Goal: Task Accomplishment & Management: Complete application form

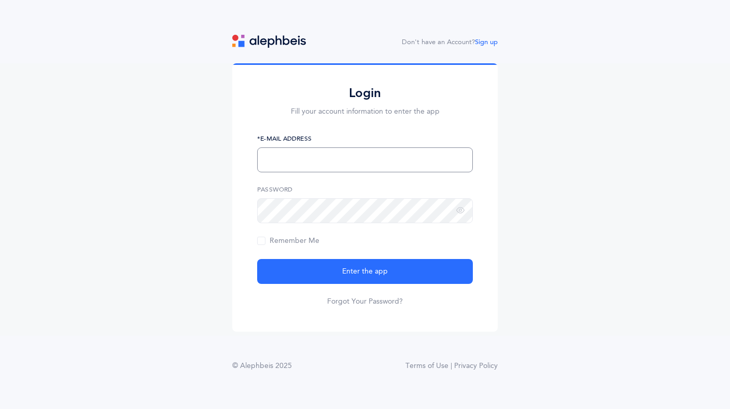
click at [321, 160] on input "text" at bounding box center [365, 159] width 216 height 25
type input "[EMAIL_ADDRESS][DOMAIN_NAME]"
click at [265, 239] on span "Remember Me" at bounding box center [288, 241] width 62 height 8
click at [0, 0] on input "Remember Me" at bounding box center [0, 0] width 0 height 0
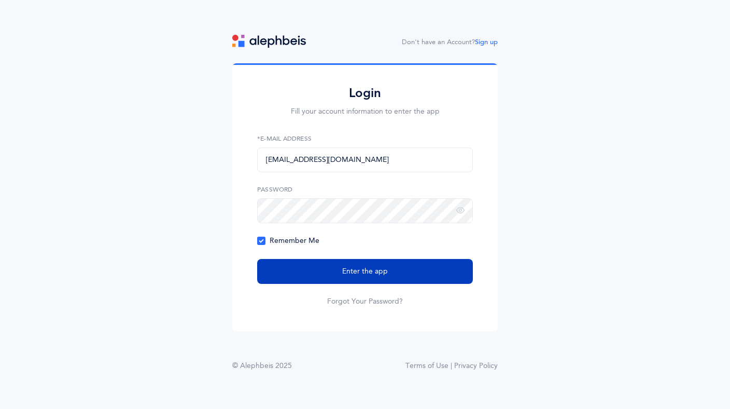
click at [323, 279] on button "Enter the app" at bounding box center [365, 271] width 216 height 25
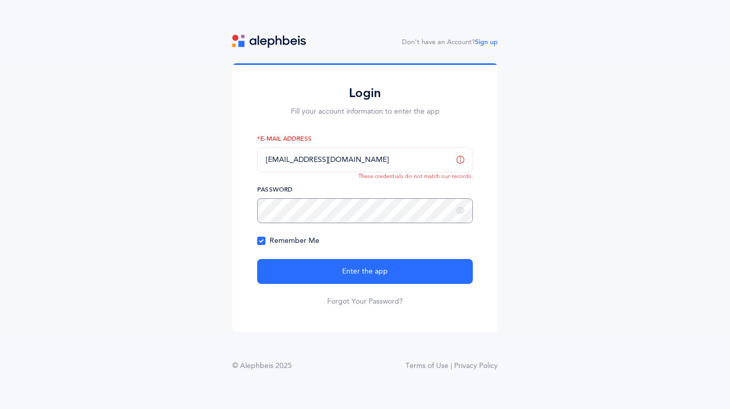
click at [251, 207] on div "Login Fill your account information to enter the app LearnNow64@gmail.com *E-Ma…" at bounding box center [365, 197] width 266 height 268
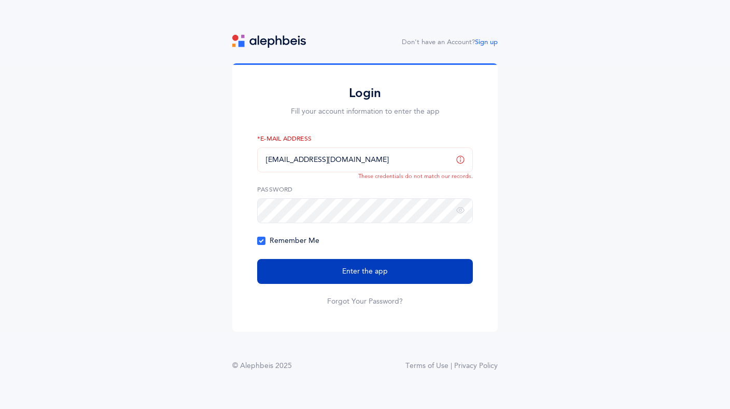
click at [302, 267] on button "Enter the app" at bounding box center [365, 271] width 216 height 25
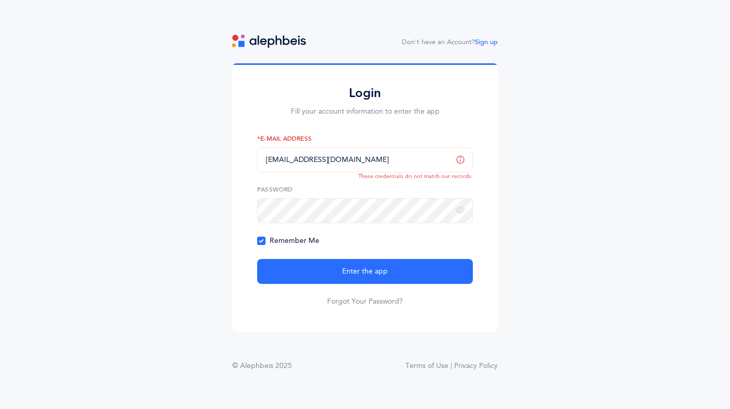
click at [460, 158] on icon at bounding box center [460, 159] width 8 height 9
click at [244, 201] on div "Login Fill your account information to enter the app LearnNow64@gmail.com *E-Ma…" at bounding box center [365, 197] width 266 height 268
click at [340, 161] on input "text" at bounding box center [365, 159] width 216 height 25
type input "[EMAIL_ADDRESS][DOMAIN_NAME]"
click at [356, 301] on link "Forgot Your Password?" at bounding box center [365, 301] width 76 height 10
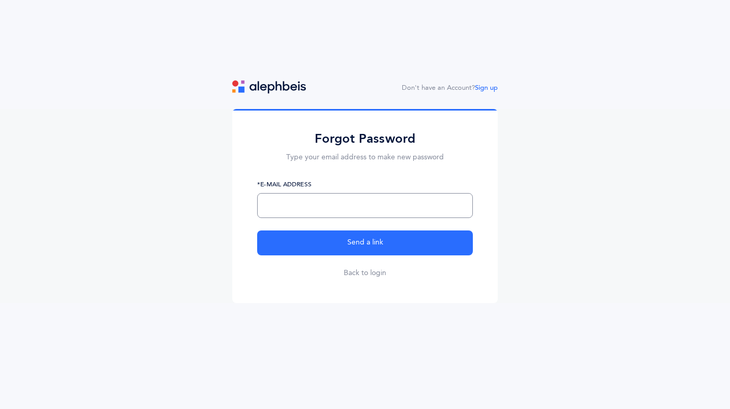
click at [374, 199] on input "text" at bounding box center [365, 205] width 216 height 25
type input "[EMAIL_ADDRESS][DOMAIN_NAME]"
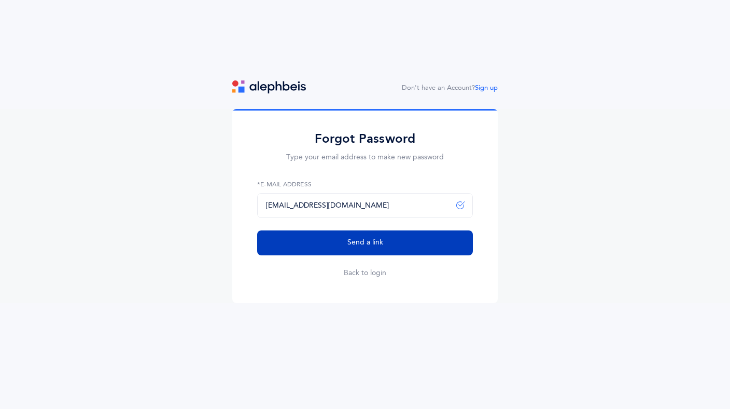
click at [364, 246] on span "Send a link" at bounding box center [366, 242] width 36 height 11
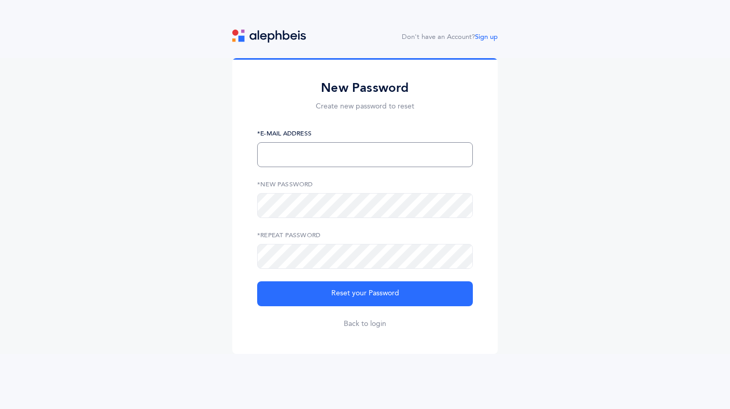
click at [342, 155] on input "text" at bounding box center [365, 154] width 216 height 25
type input "[EMAIL_ADDRESS][DOMAIN_NAME]"
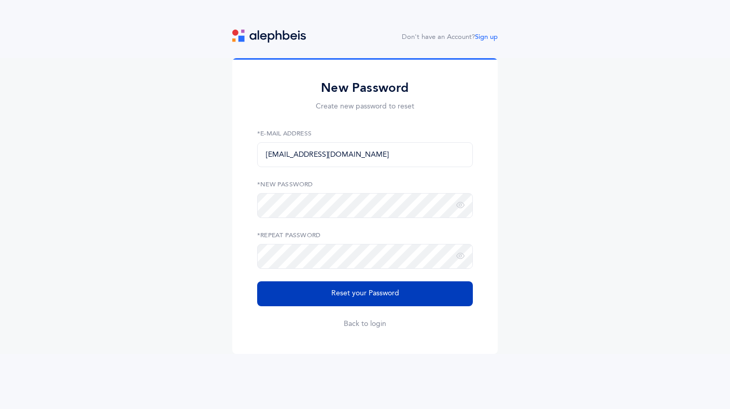
click at [338, 289] on span "Reset your Password" at bounding box center [365, 293] width 68 height 11
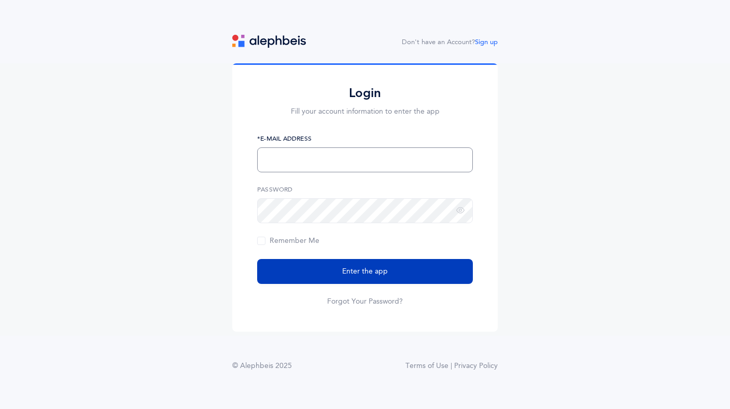
type input "[EMAIL_ADDRESS][DOMAIN_NAME]"
click at [329, 273] on button "Enter the app" at bounding box center [365, 271] width 216 height 25
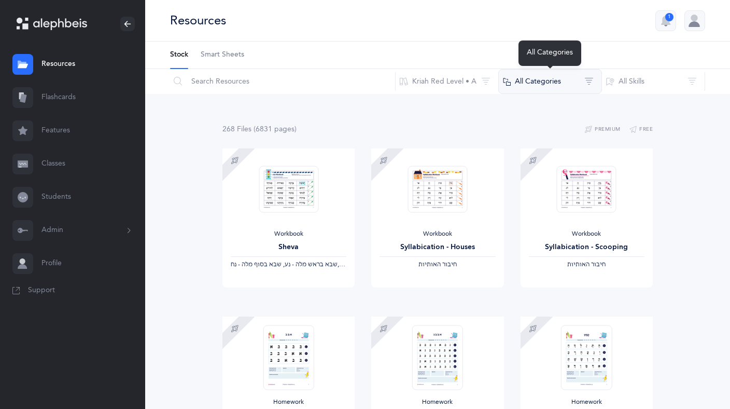
click at [523, 85] on button "All Categories" at bounding box center [550, 81] width 104 height 25
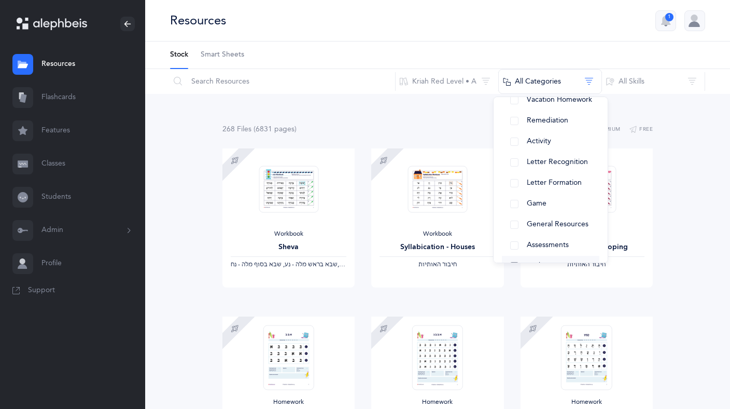
scroll to position [102, 0]
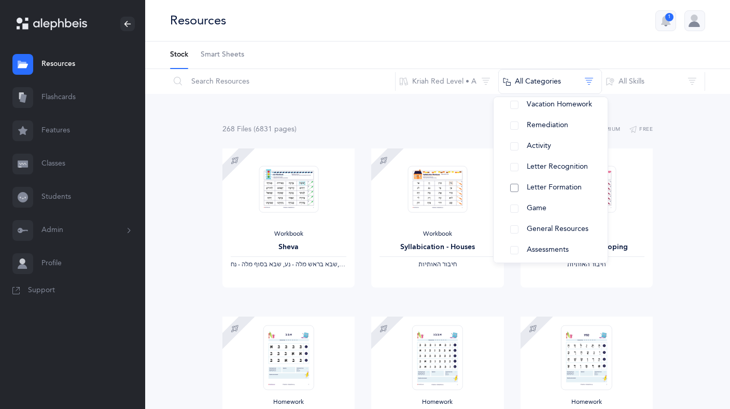
click at [542, 187] on span "Letter Formation" at bounding box center [554, 187] width 55 height 8
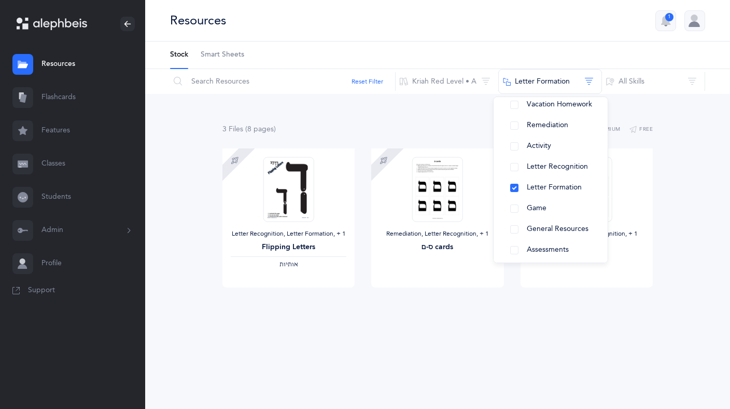
click at [454, 337] on div "3 File s (8 page s ) Premium Free Letter Recognition, Letter Formation‪, + 1‬ F…" at bounding box center [437, 226] width 585 height 264
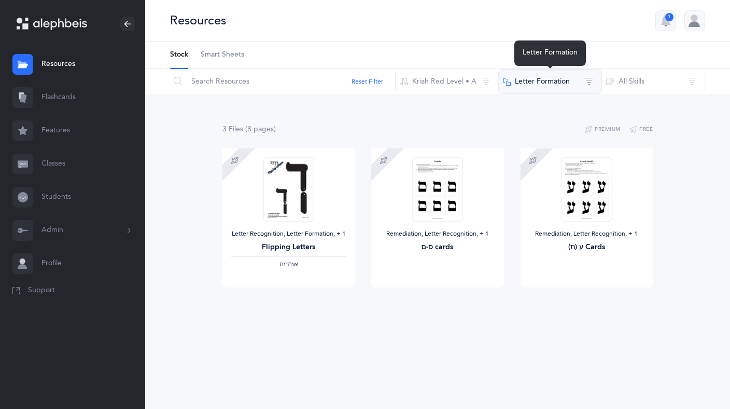
click at [573, 85] on button "Letter Formation" at bounding box center [550, 81] width 104 height 25
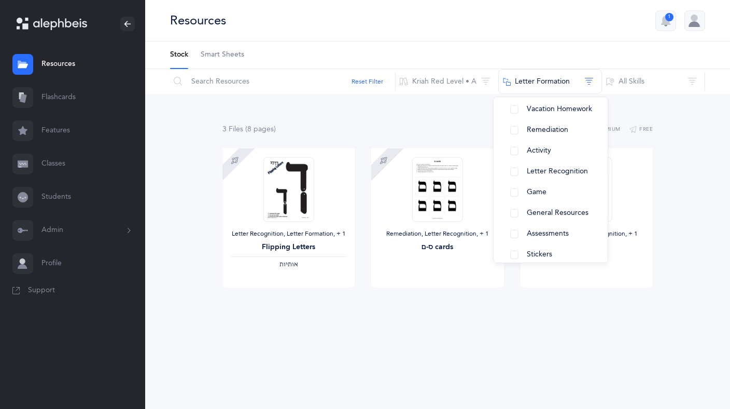
scroll to position [150, 0]
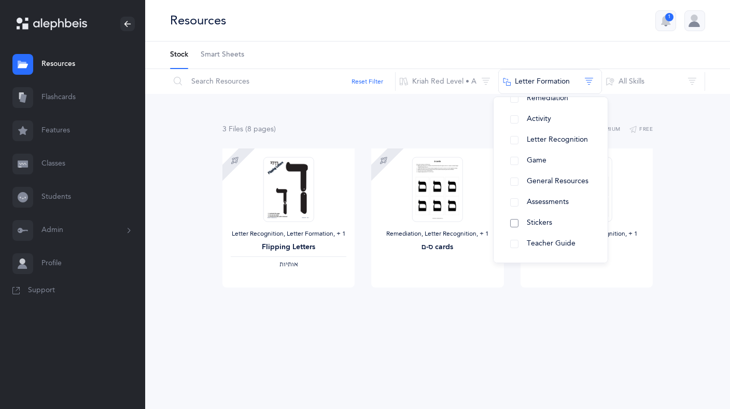
click at [535, 222] on span "Stickers" at bounding box center [539, 222] width 25 height 8
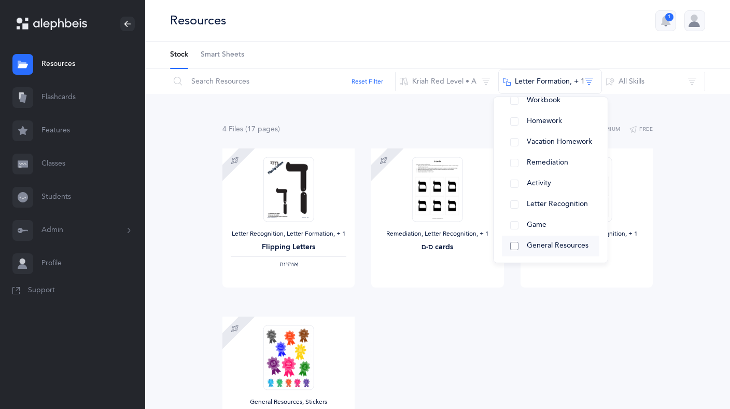
scroll to position [84, 0]
click at [534, 204] on span "Letter Recognition" at bounding box center [557, 206] width 61 height 8
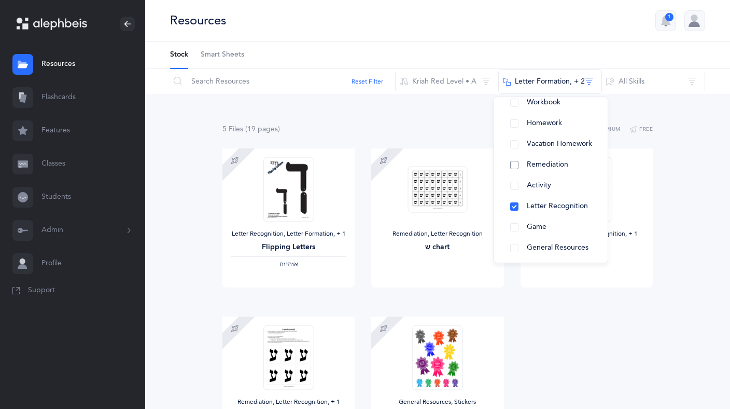
click at [542, 164] on span "Remediation" at bounding box center [547, 164] width 41 height 8
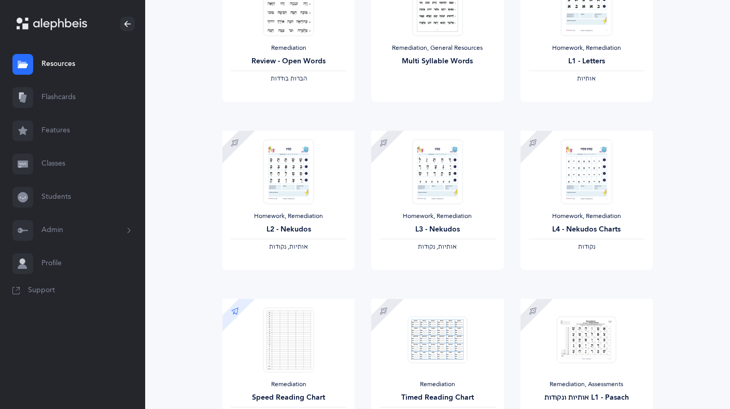
scroll to position [0, 0]
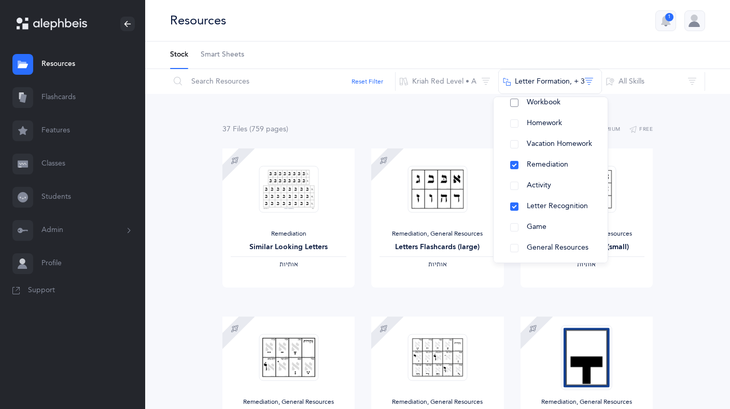
click at [517, 105] on button "Workbook" at bounding box center [551, 102] width 98 height 21
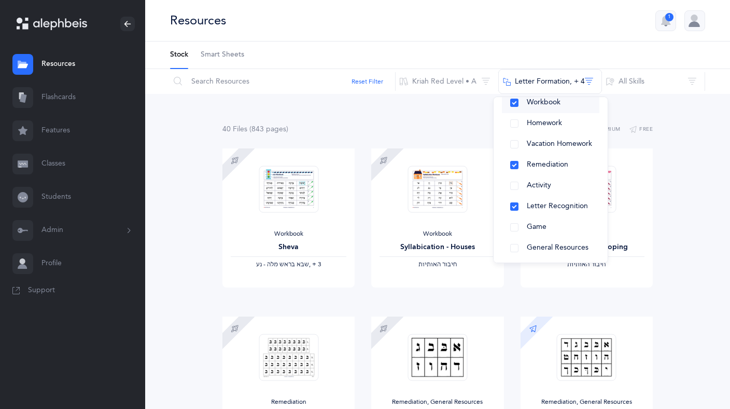
click at [516, 101] on button "Workbook" at bounding box center [551, 102] width 98 height 21
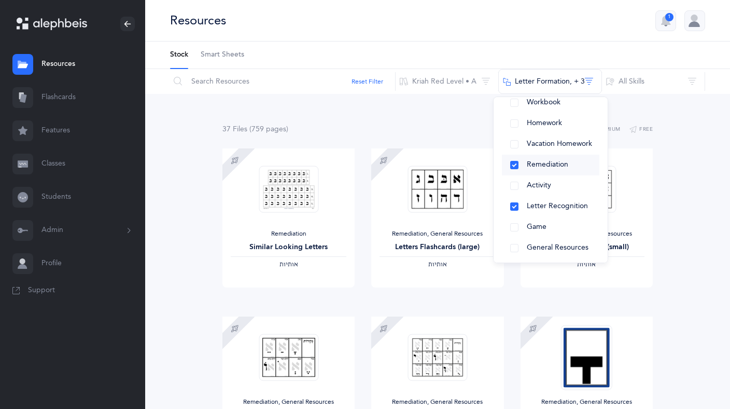
click at [512, 163] on button "Remediation" at bounding box center [551, 165] width 98 height 21
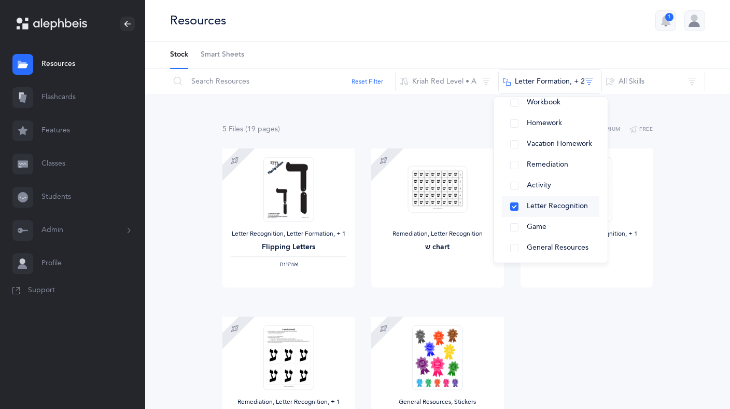
click at [514, 206] on button "Letter Recognition" at bounding box center [551, 206] width 98 height 21
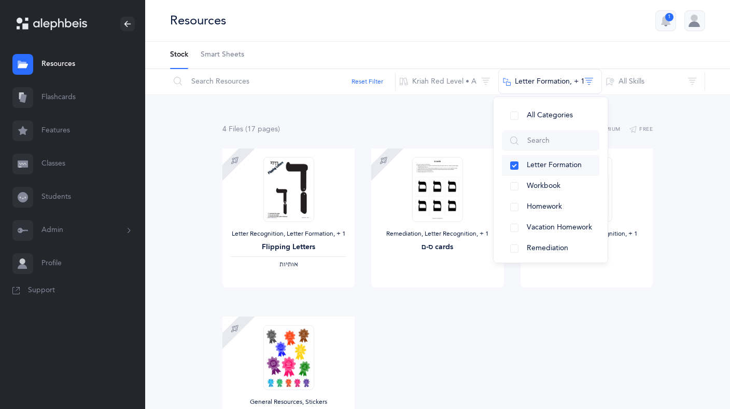
click at [516, 163] on button "Letter Formation" at bounding box center [551, 165] width 98 height 21
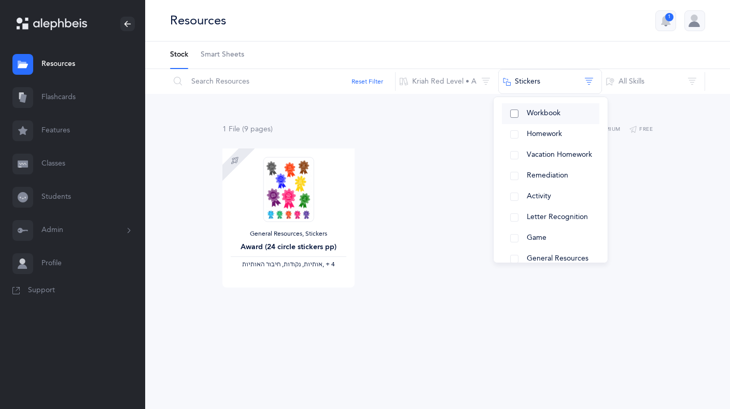
scroll to position [150, 0]
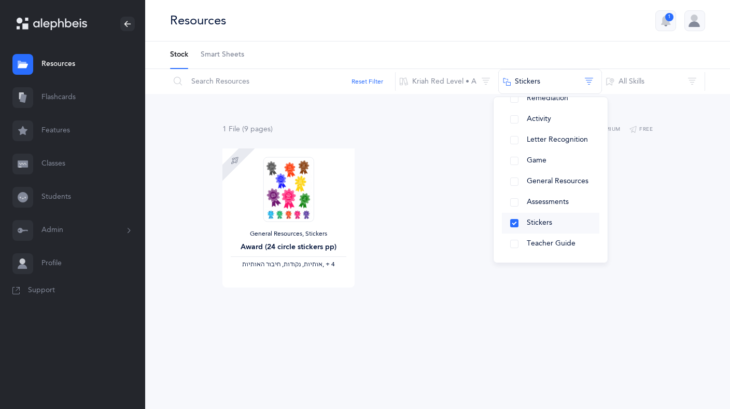
click at [514, 223] on button "Stickers" at bounding box center [551, 223] width 98 height 21
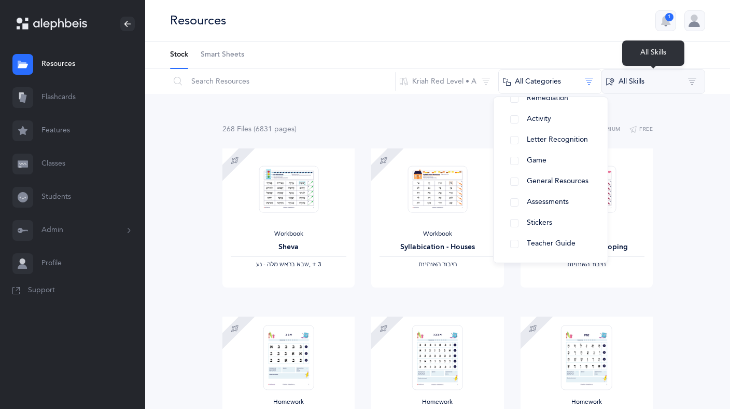
click at [663, 81] on button "All Skills" at bounding box center [654, 81] width 104 height 25
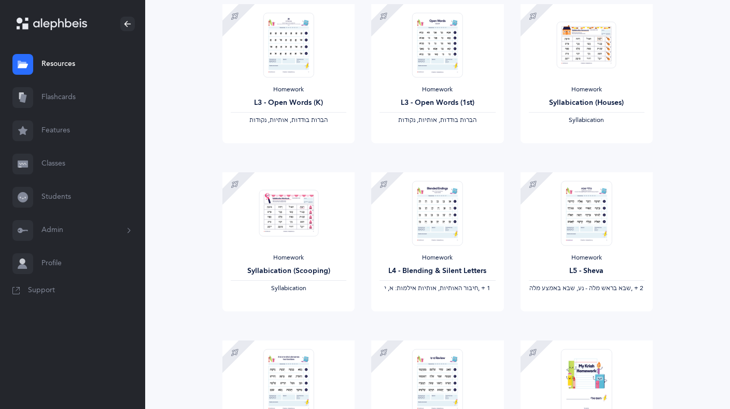
scroll to position [482, 0]
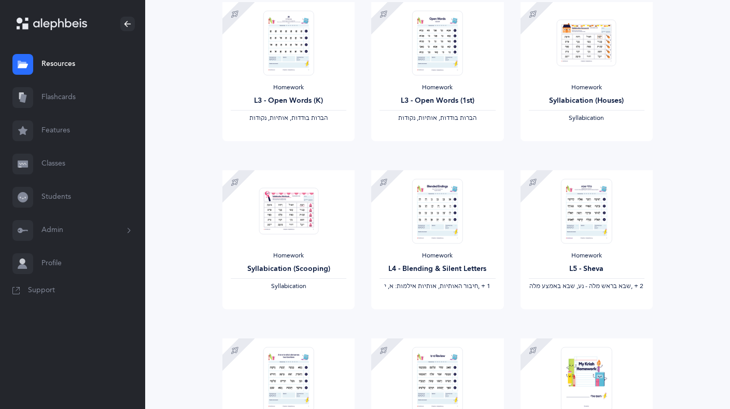
click at [52, 263] on link "Profile" at bounding box center [72, 263] width 145 height 33
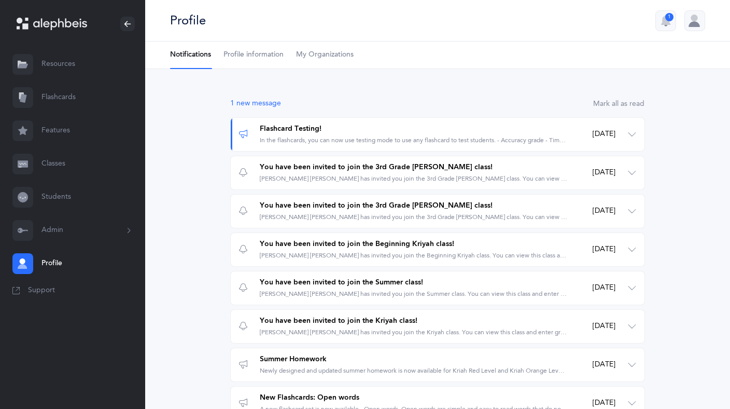
click at [67, 195] on link "Students" at bounding box center [72, 197] width 145 height 33
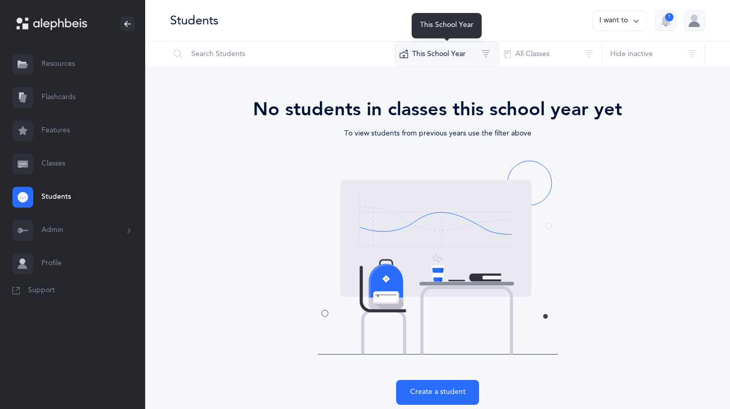
click at [474, 54] on button "This School Year" at bounding box center [447, 53] width 104 height 25
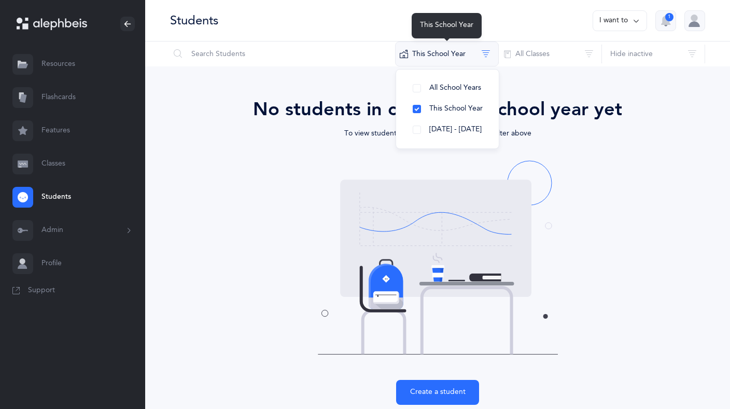
click at [474, 54] on button "This School Year" at bounding box center [447, 53] width 104 height 25
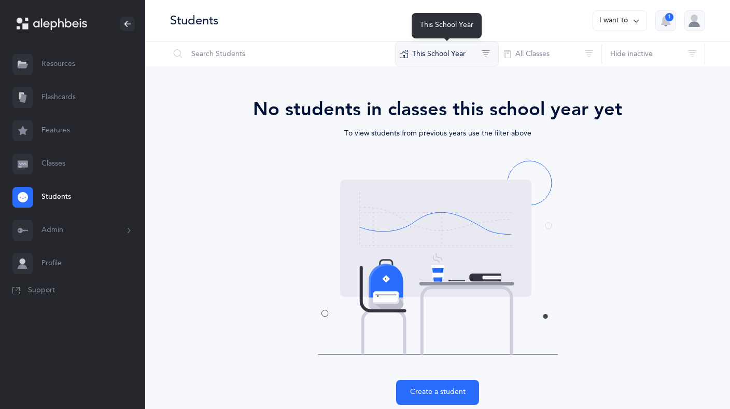
click at [477, 56] on button "This School Year" at bounding box center [447, 53] width 104 height 25
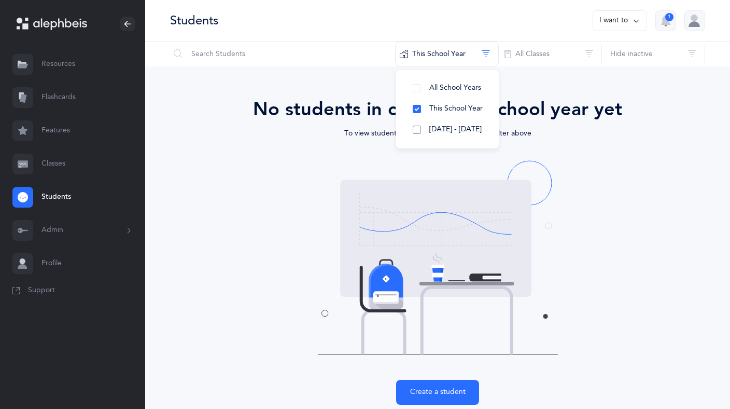
click at [452, 128] on span "[DATE] - [DATE]" at bounding box center [455, 129] width 52 height 8
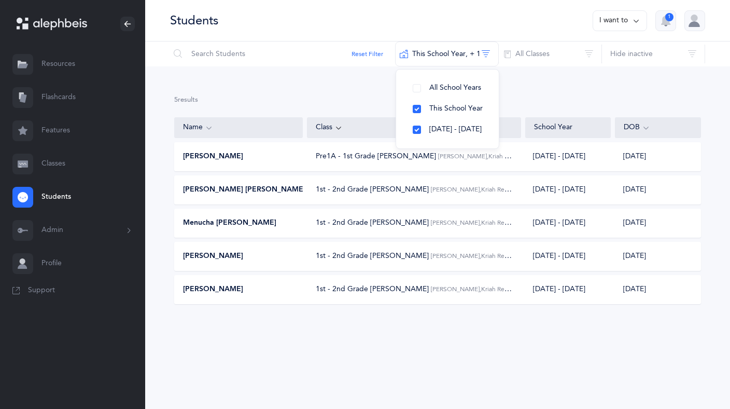
click at [282, 327] on div "5 results total Name Class School Year DOB Mendel Robson Pre1A - 1st Grade Kriy…" at bounding box center [437, 207] width 585 height 283
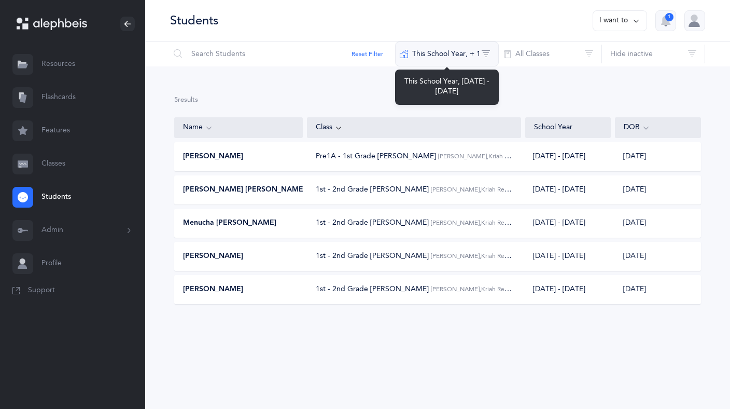
click at [440, 50] on button "This School Year‪, + 1‬" at bounding box center [447, 53] width 104 height 25
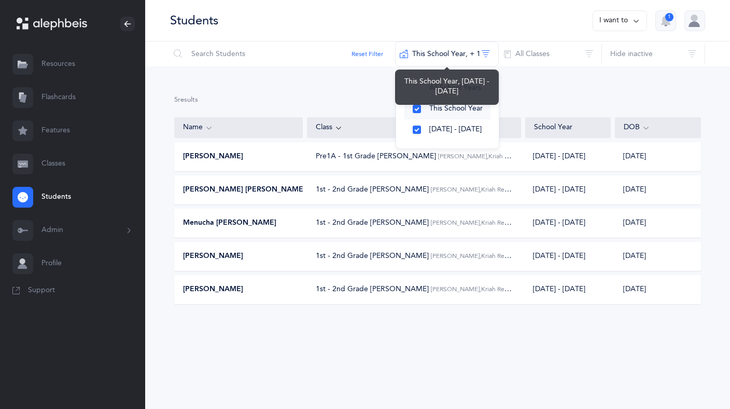
click at [416, 109] on button "This School Year" at bounding box center [448, 109] width 86 height 21
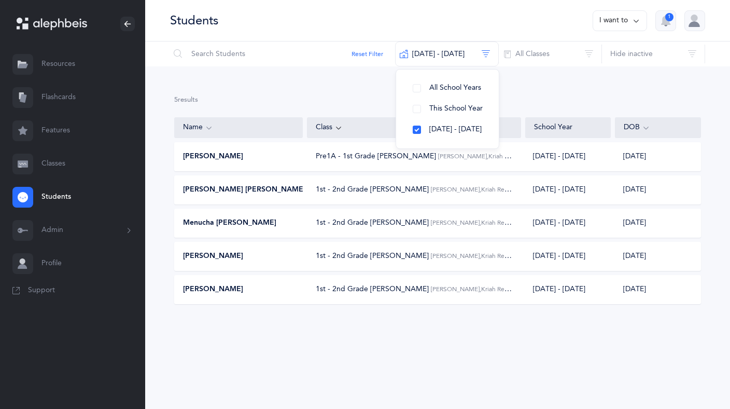
click at [628, 21] on button "I want to" at bounding box center [620, 20] width 54 height 21
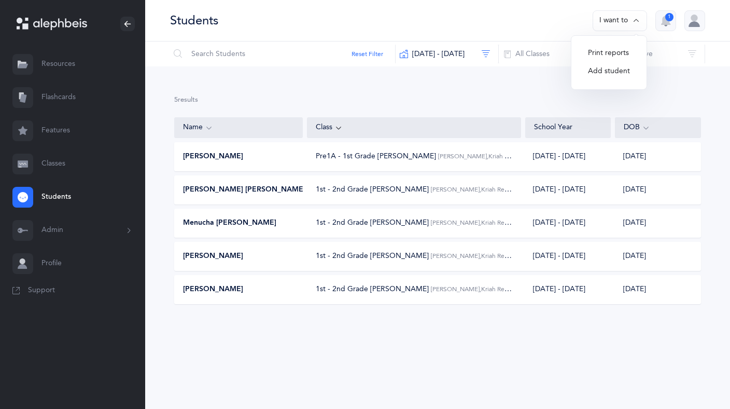
click at [693, 20] on div at bounding box center [695, 20] width 21 height 21
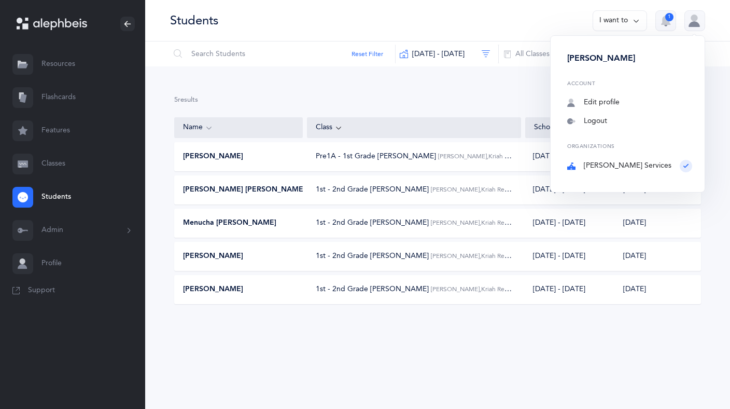
click at [661, 25] on icon "button" at bounding box center [666, 21] width 12 height 12
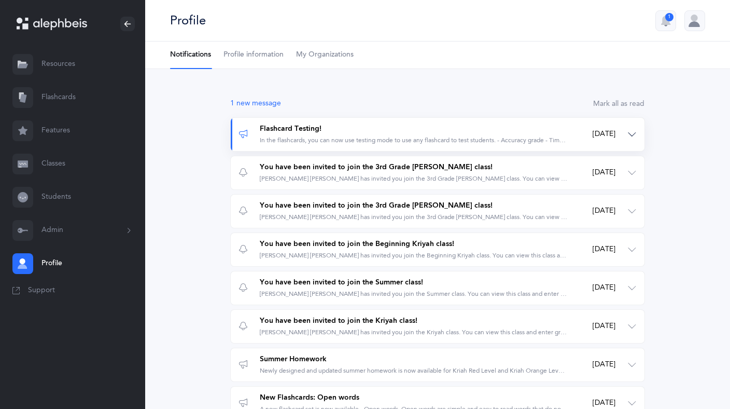
click at [447, 137] on div "In the flashcards, you can now use testing mode to use any flashcard to test st…" at bounding box center [414, 140] width 308 height 9
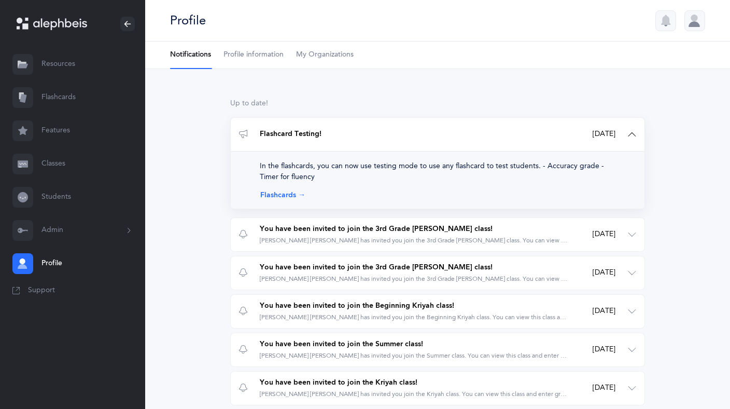
click at [61, 68] on link "Resources" at bounding box center [72, 64] width 145 height 33
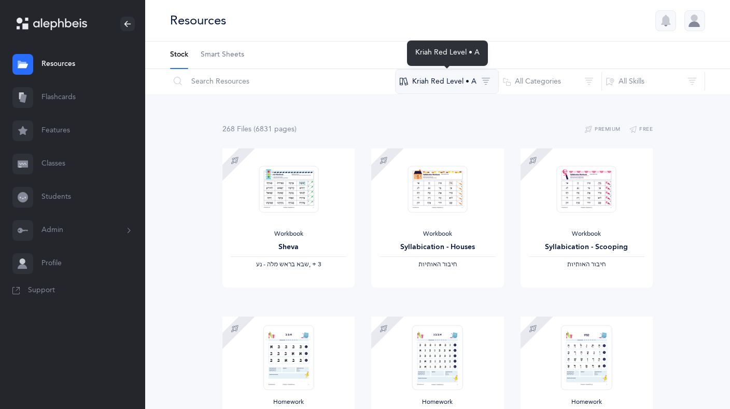
click at [460, 86] on button "Kriah Red Level • A" at bounding box center [447, 81] width 104 height 25
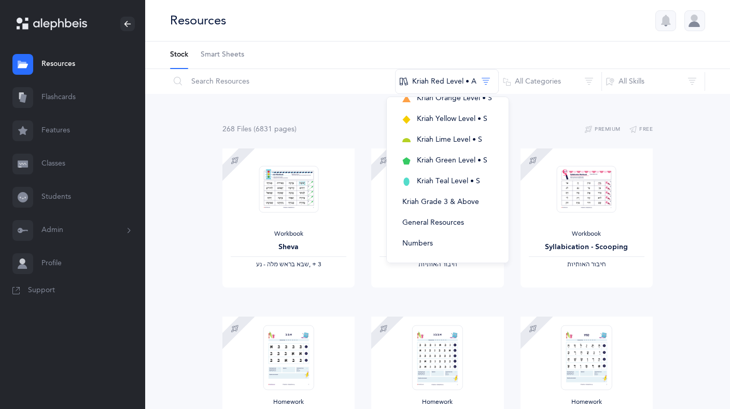
scroll to position [6, 0]
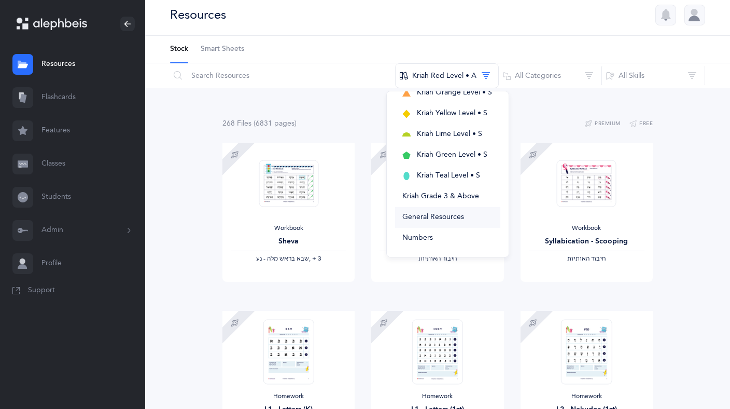
click at [451, 216] on span "General Resources" at bounding box center [434, 217] width 62 height 8
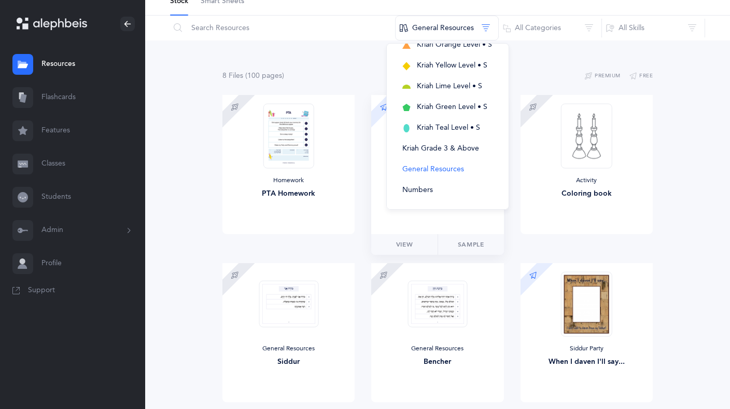
scroll to position [0, 0]
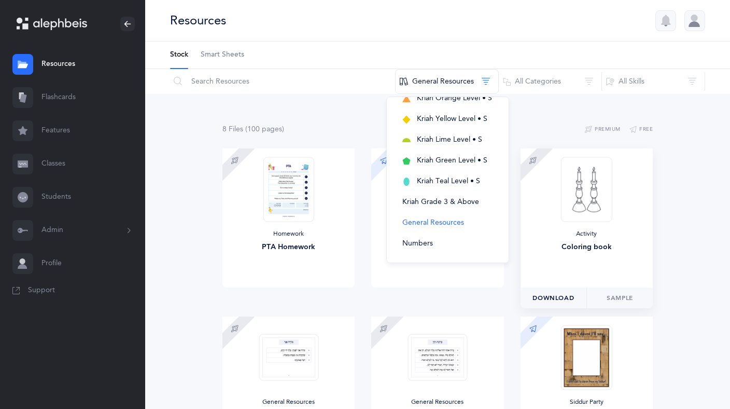
click at [550, 297] on span "Download" at bounding box center [553, 297] width 41 height 9
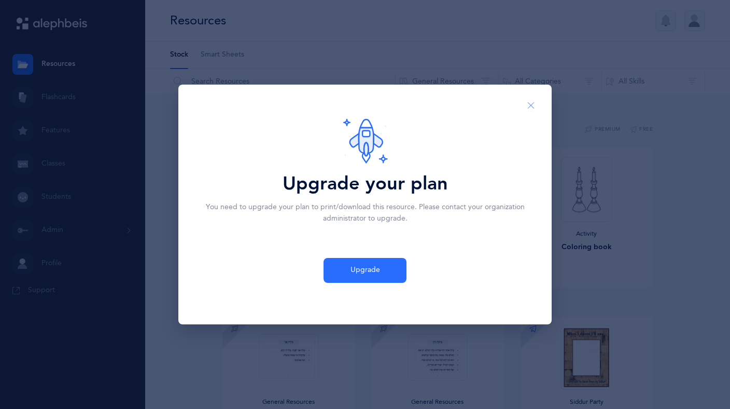
click at [532, 106] on icon "Close" at bounding box center [531, 105] width 8 height 9
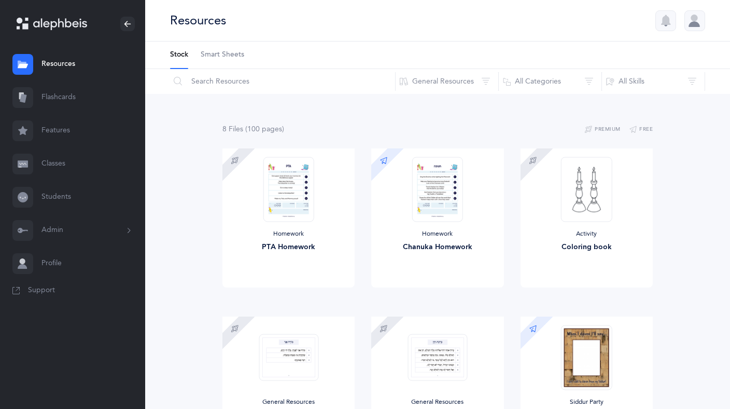
click at [53, 229] on button "Admin" at bounding box center [72, 230] width 145 height 33
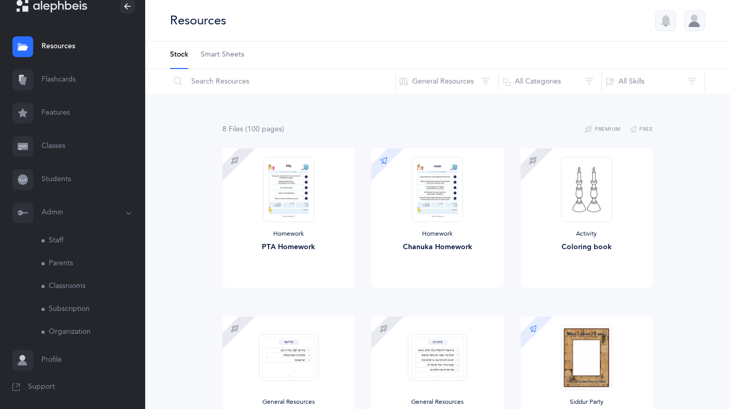
scroll to position [19, 0]
click at [79, 304] on link "Subscription" at bounding box center [93, 308] width 104 height 23
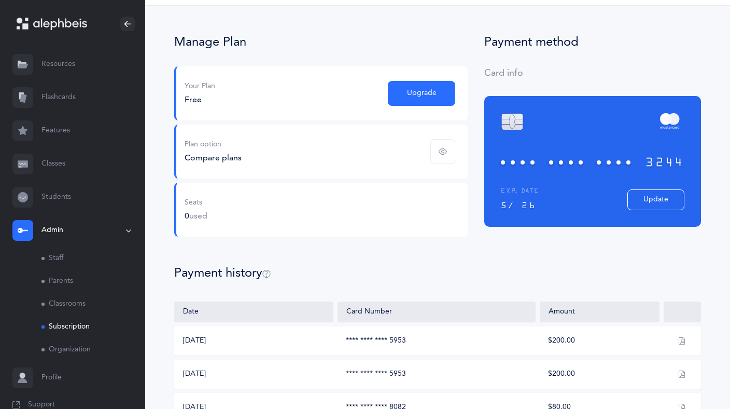
scroll to position [35, 0]
click at [411, 143] on div "Plan option Compare plans" at bounding box center [321, 152] width 294 height 54
click at [440, 158] on span "button" at bounding box center [443, 152] width 25 height 25
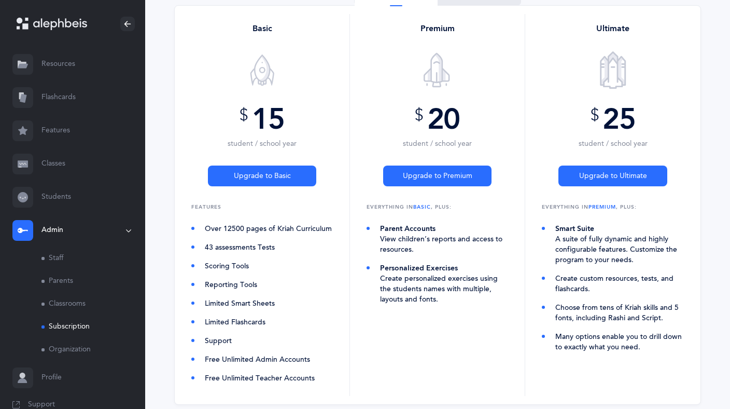
scroll to position [126, 0]
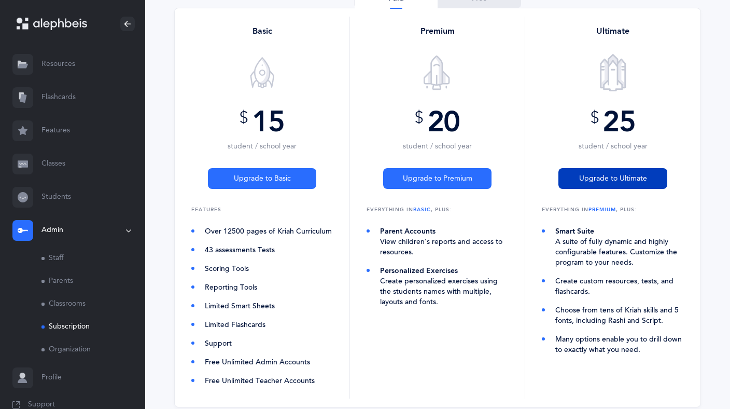
click at [630, 174] on span "Upgrade to Ultimate" at bounding box center [613, 178] width 68 height 11
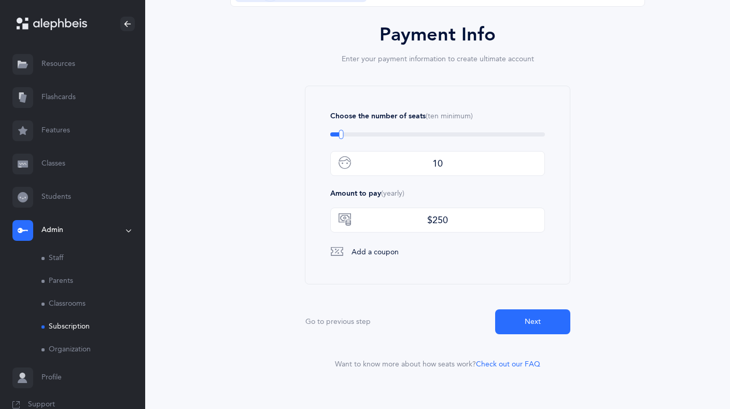
scroll to position [0, 0]
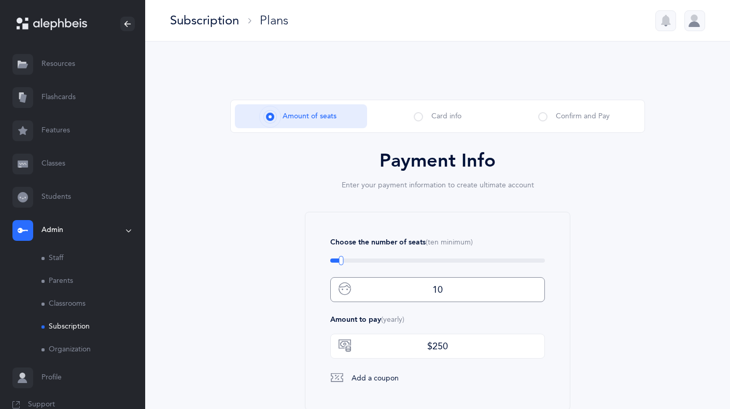
click at [470, 286] on input "10" at bounding box center [437, 289] width 215 height 25
drag, startPoint x: 470, startPoint y: 286, endPoint x: 405, endPoint y: 286, distance: 65.4
click at [405, 286] on input "10" at bounding box center [437, 289] width 215 height 25
click at [595, 216] on div "Payment Info Enter your payment information to create ultimate account Choose t…" at bounding box center [437, 322] width 415 height 346
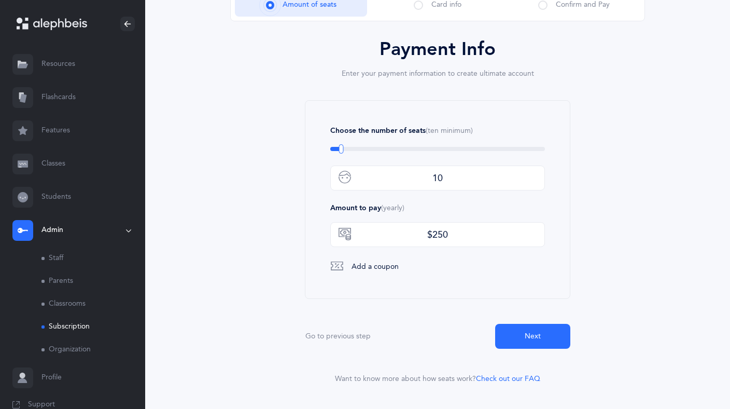
scroll to position [114, 0]
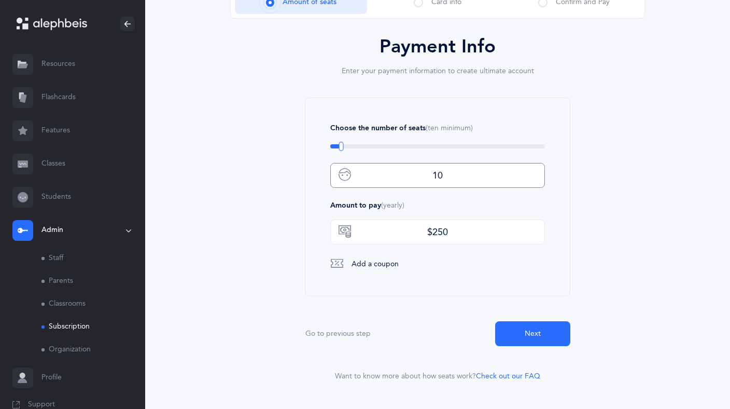
drag, startPoint x: 456, startPoint y: 173, endPoint x: 427, endPoint y: 175, distance: 29.1
click at [427, 175] on input "10" at bounding box center [437, 175] width 215 height 25
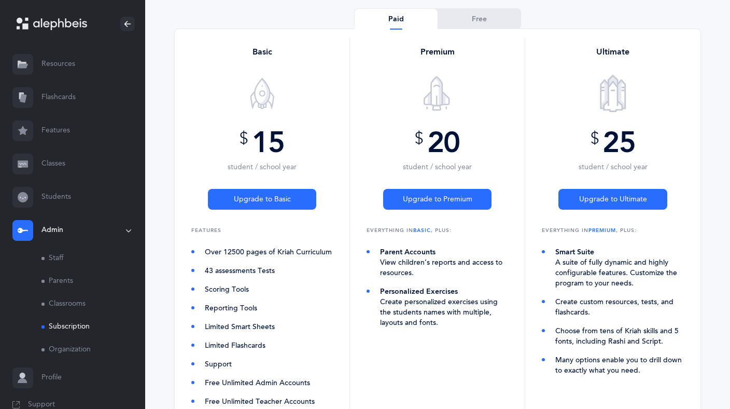
scroll to position [102, 0]
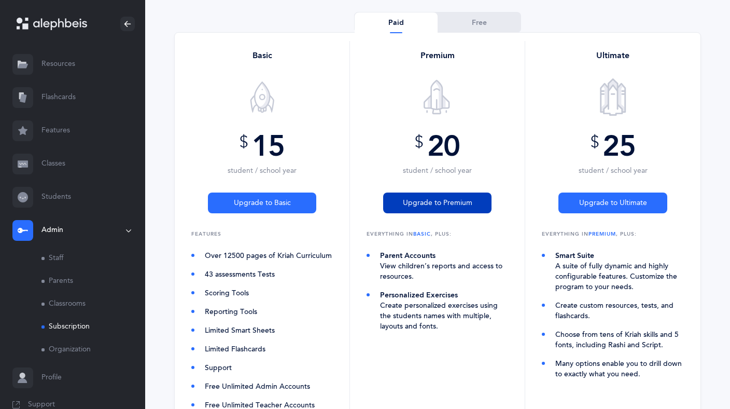
click at [443, 200] on span "Upgrade to Premium" at bounding box center [438, 203] width 70 height 11
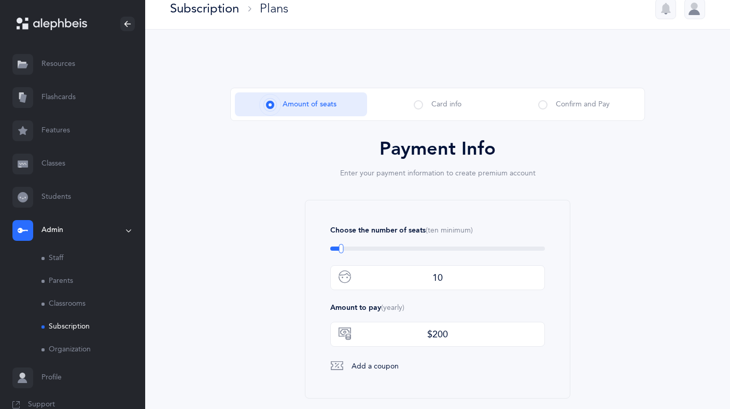
scroll to position [0, 0]
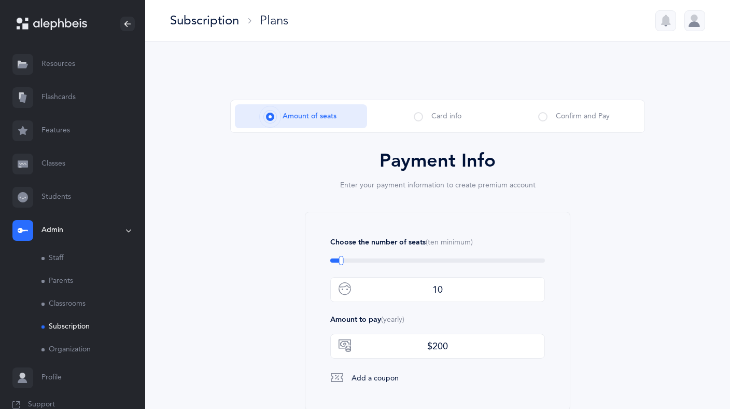
click at [76, 326] on link "Subscription" at bounding box center [93, 326] width 104 height 23
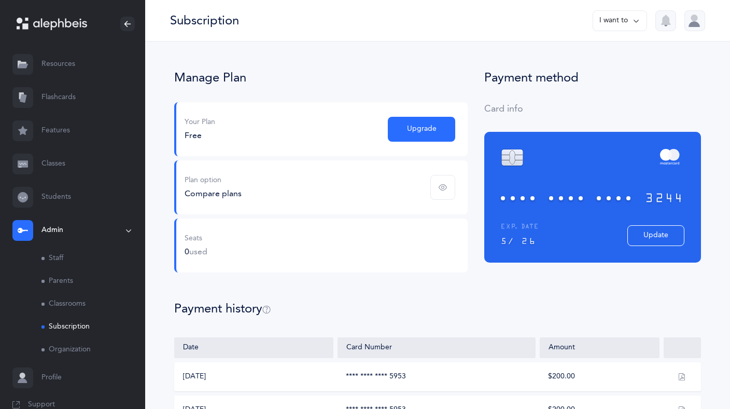
click at [348, 196] on div "Plan option Compare plans" at bounding box center [321, 187] width 294 height 54
click at [440, 189] on icon "button" at bounding box center [443, 187] width 8 height 8
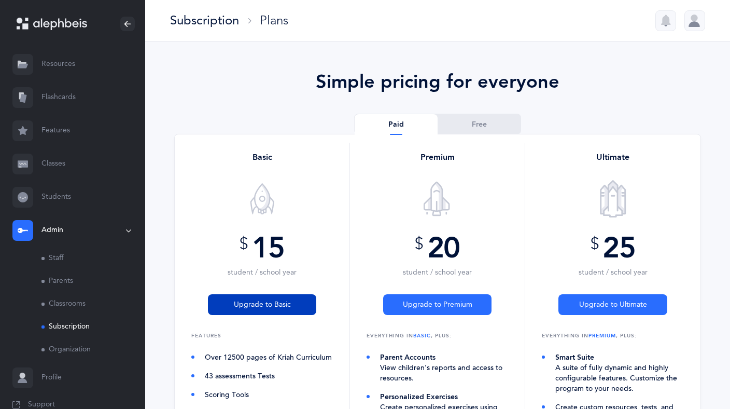
click at [286, 306] on span "Upgrade to Basic" at bounding box center [262, 304] width 57 height 11
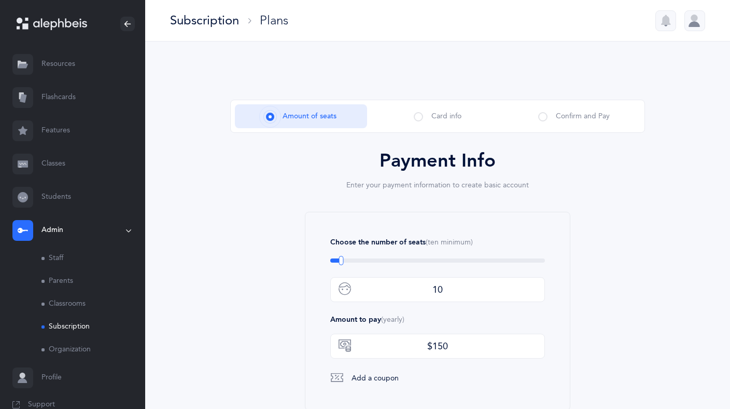
click at [219, 20] on div "Subscription" at bounding box center [204, 20] width 69 height 17
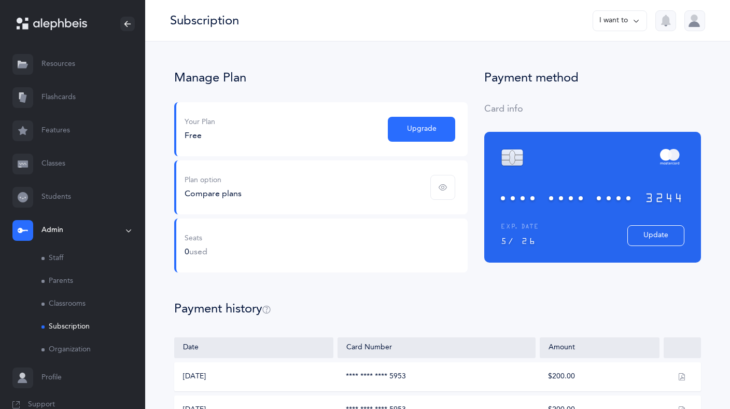
click at [397, 189] on div "Plan option Compare plans" at bounding box center [321, 187] width 294 height 54
click at [445, 184] on icon "button" at bounding box center [443, 187] width 8 height 8
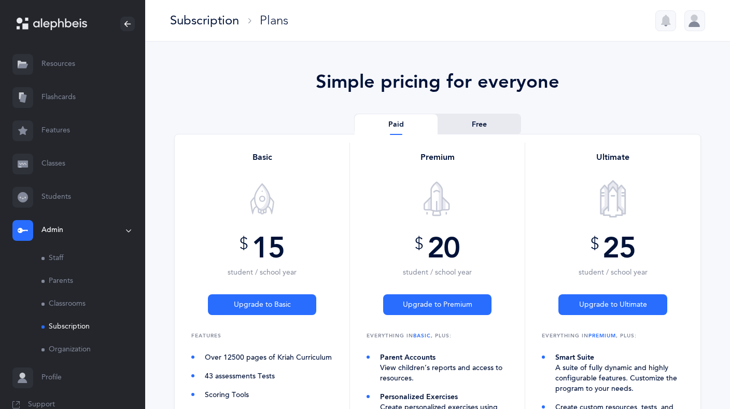
click at [489, 122] on link "Free" at bounding box center [479, 124] width 83 height 21
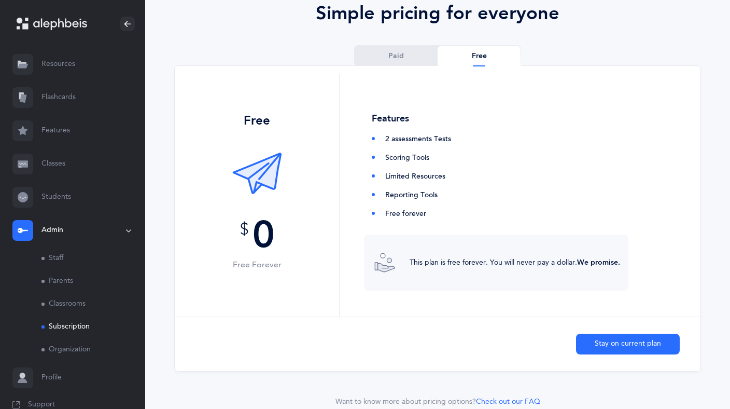
scroll to position [70, 0]
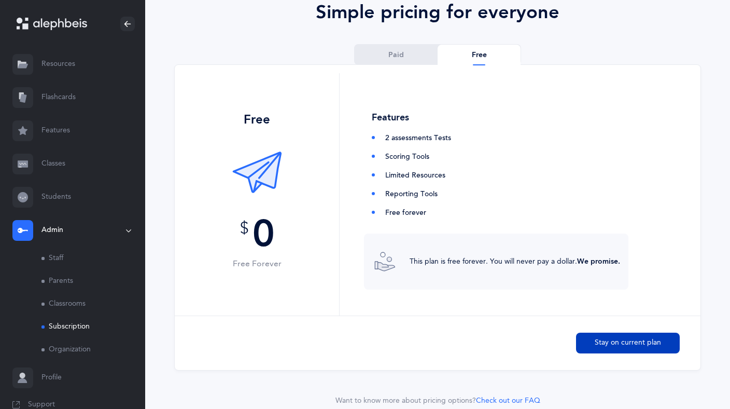
click at [605, 343] on span "Stay on current plan" at bounding box center [628, 342] width 66 height 11
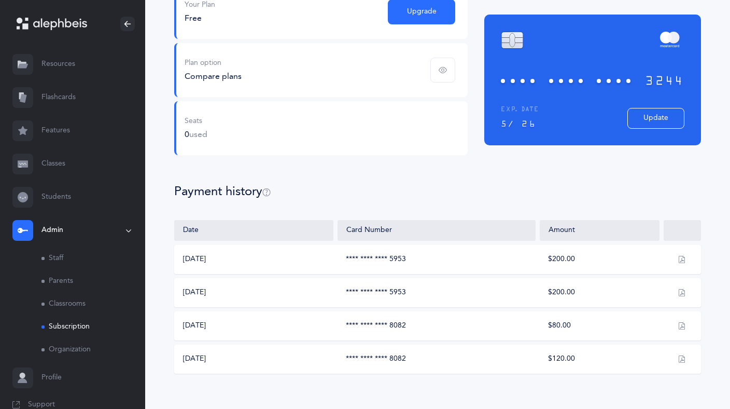
scroll to position [127, 0]
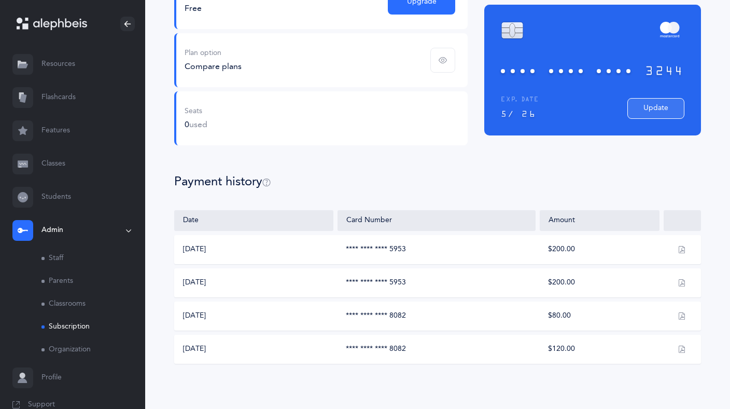
click at [651, 108] on button "Update" at bounding box center [656, 108] width 57 height 21
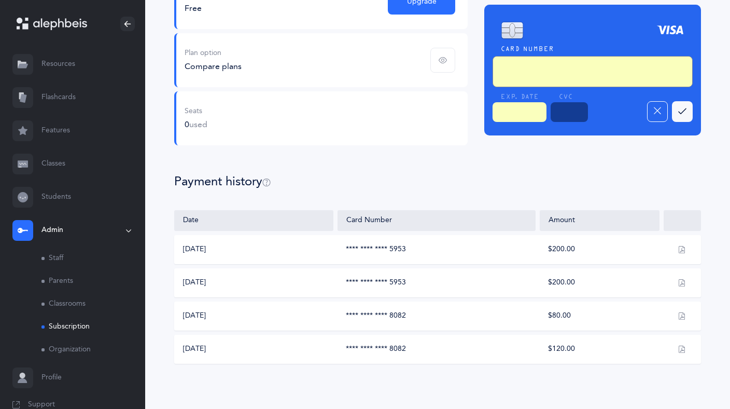
click at [689, 112] on button "button" at bounding box center [682, 111] width 21 height 21
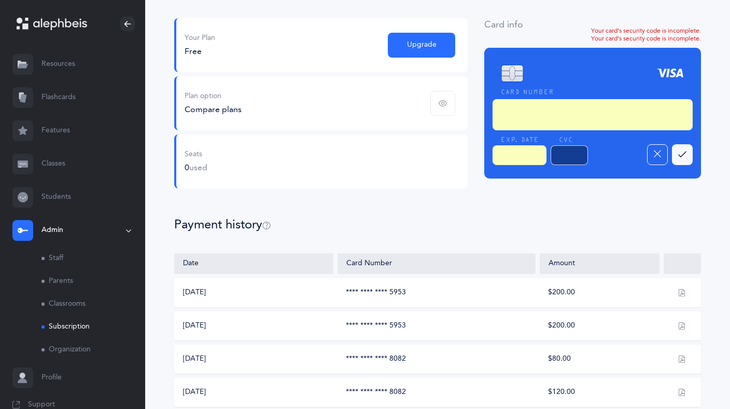
scroll to position [81, 0]
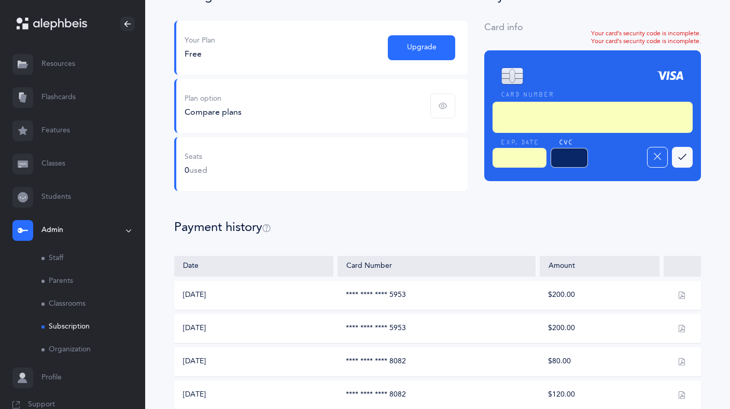
click at [510, 216] on div "Manage Plan Your Plan Free Upgrade Plan option Compare plans Seats 0 used Payme…" at bounding box center [437, 199] width 527 height 420
click at [673, 158] on button "button" at bounding box center [682, 157] width 21 height 21
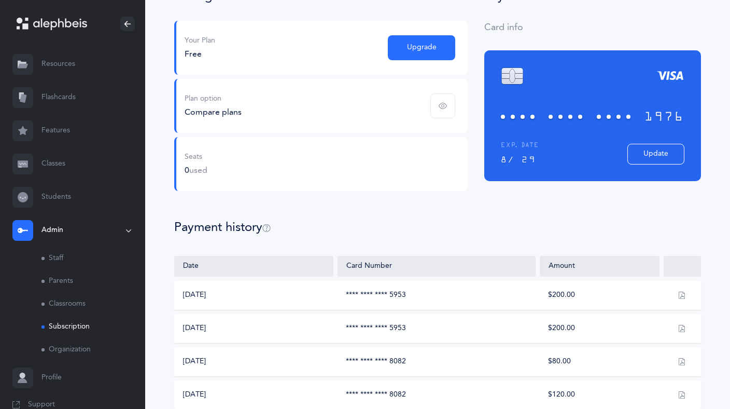
click at [422, 113] on div "Plan option Compare plans" at bounding box center [321, 106] width 294 height 54
click at [443, 107] on icon "button" at bounding box center [443, 106] width 8 height 8
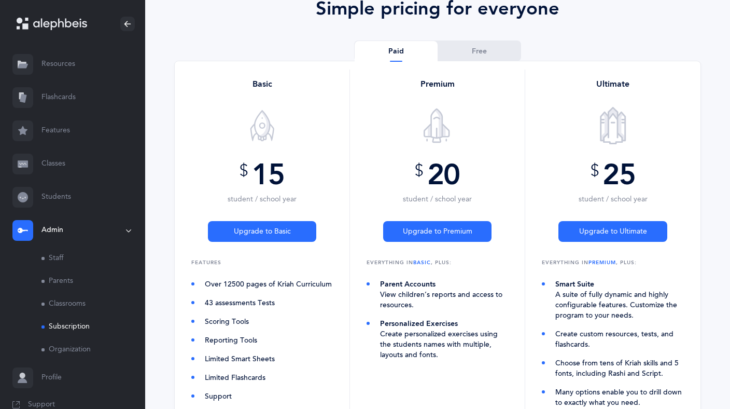
scroll to position [72, 0]
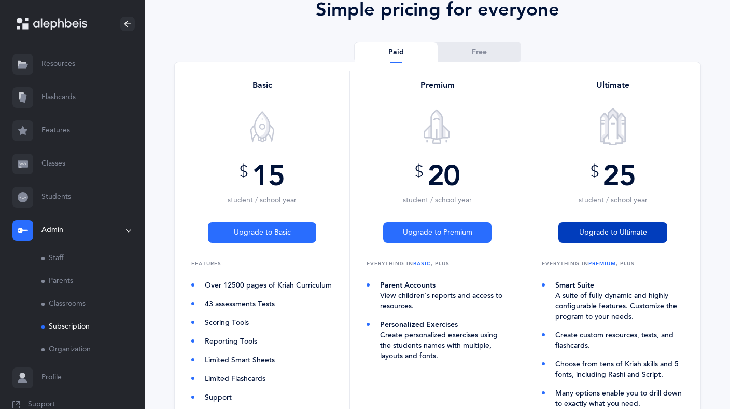
click at [616, 235] on span "Upgrade to Ultimate" at bounding box center [613, 232] width 68 height 11
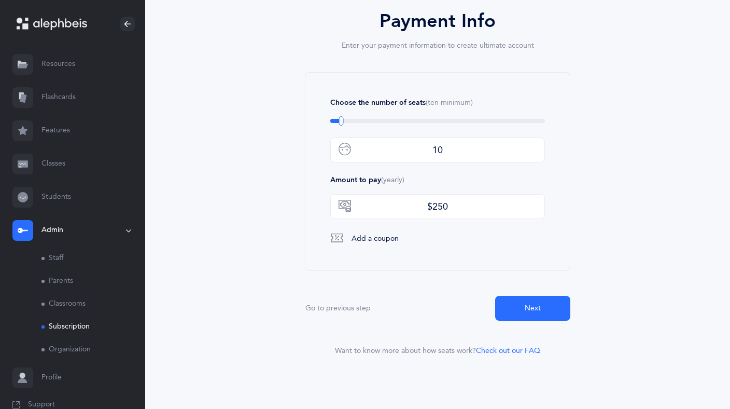
scroll to position [141, 0]
click at [526, 312] on span "Next" at bounding box center [533, 307] width 16 height 11
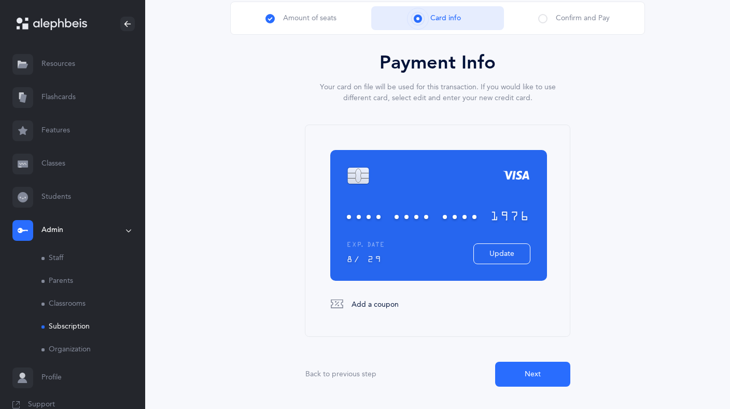
scroll to position [99, 0]
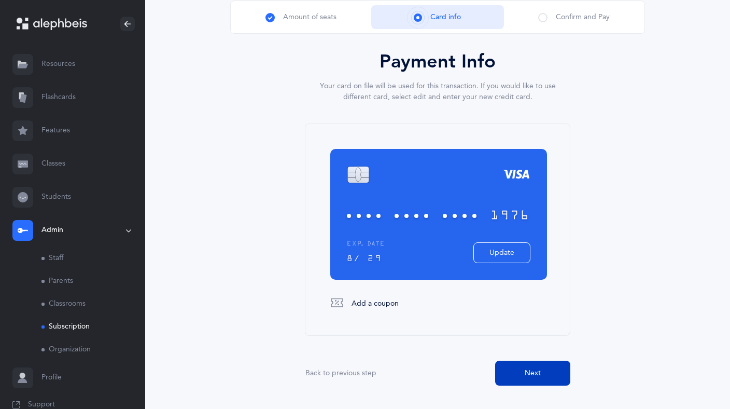
click at [532, 368] on span "Next" at bounding box center [533, 373] width 16 height 11
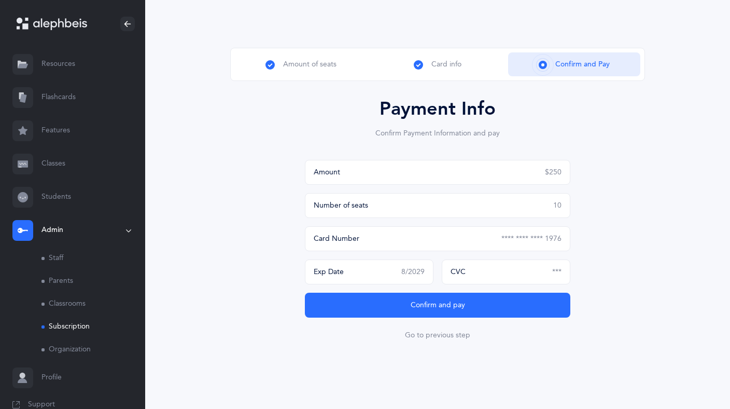
scroll to position [66, 0]
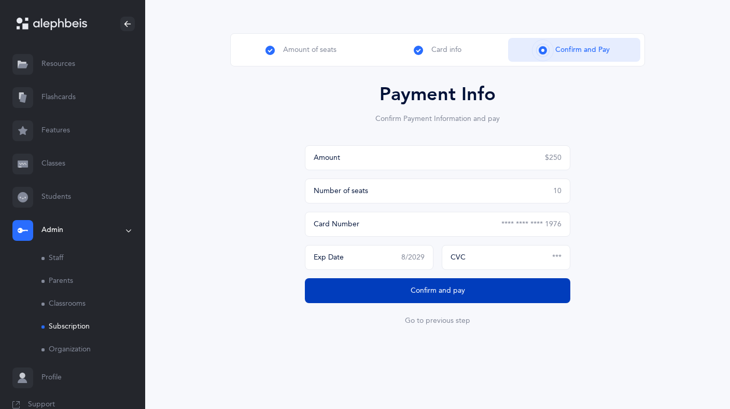
click at [439, 290] on span "Confirm and pay" at bounding box center [438, 290] width 54 height 11
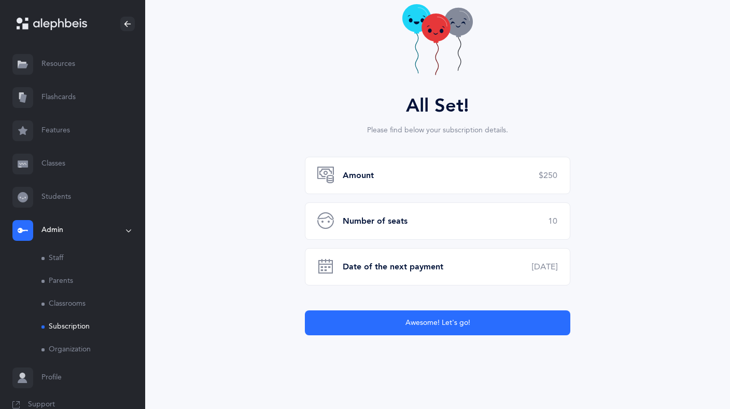
scroll to position [138, 0]
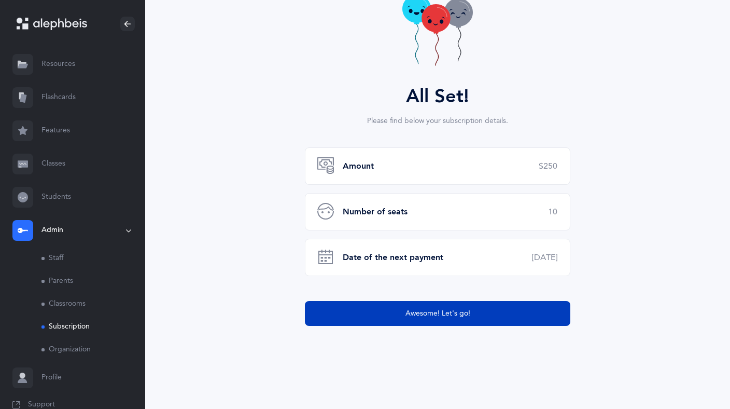
click at [441, 313] on span "Awesome! Let's go!" at bounding box center [438, 313] width 65 height 11
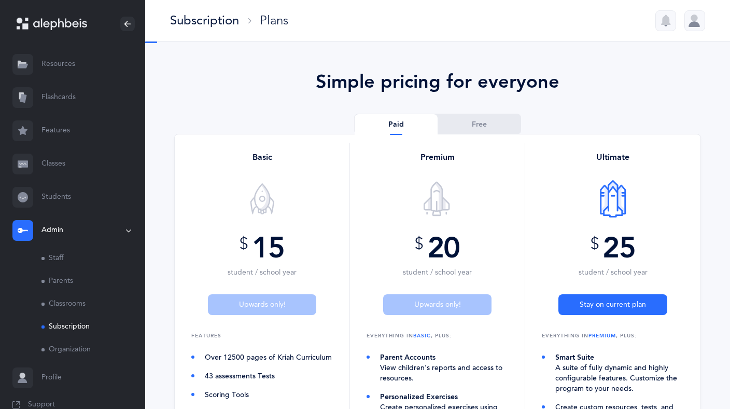
click at [84, 326] on link "Subscription" at bounding box center [93, 326] width 104 height 23
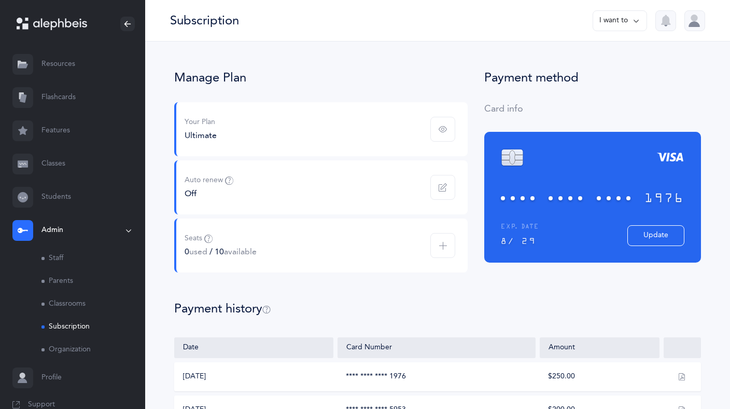
click at [70, 69] on link "Resources" at bounding box center [72, 64] width 145 height 33
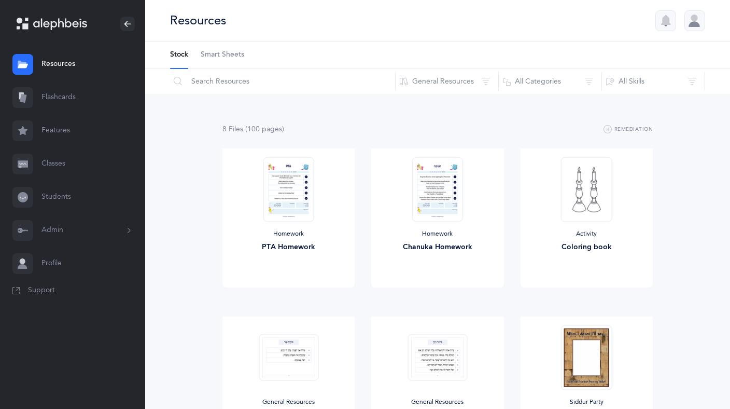
click at [54, 165] on link "Classes" at bounding box center [72, 163] width 145 height 33
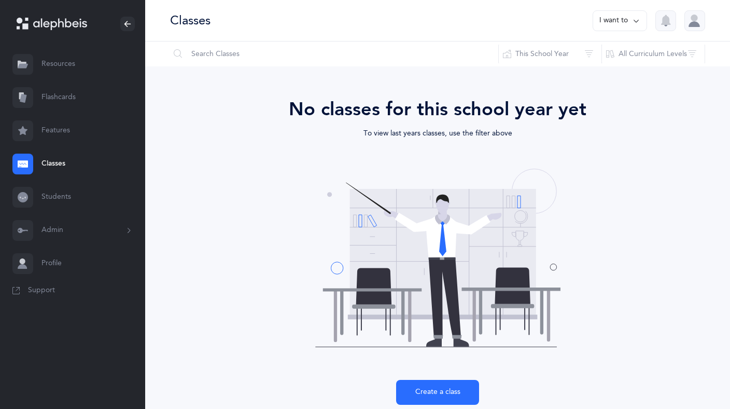
click at [54, 196] on link "Students" at bounding box center [72, 197] width 145 height 33
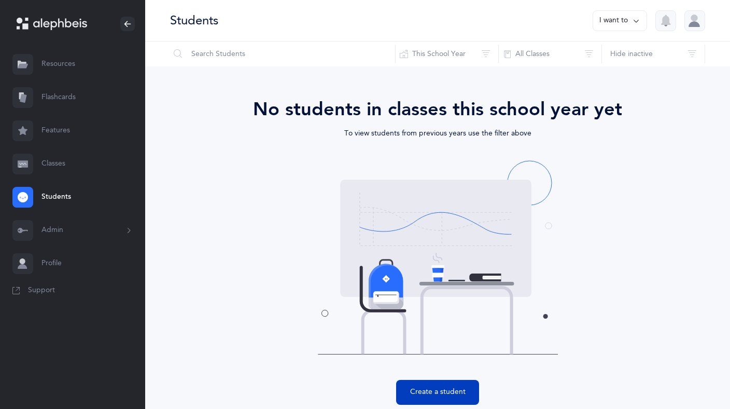
click at [459, 398] on button "Create a student" at bounding box center [437, 392] width 83 height 25
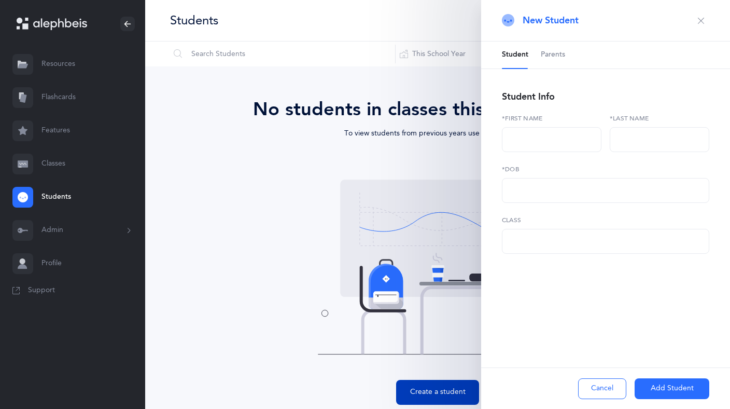
select select
click at [536, 137] on input "text" at bounding box center [552, 139] width 100 height 25
type input "Fitche"
click at [640, 141] on input "text" at bounding box center [660, 139] width 100 height 25
type input "[GEOGRAPHIC_DATA]"
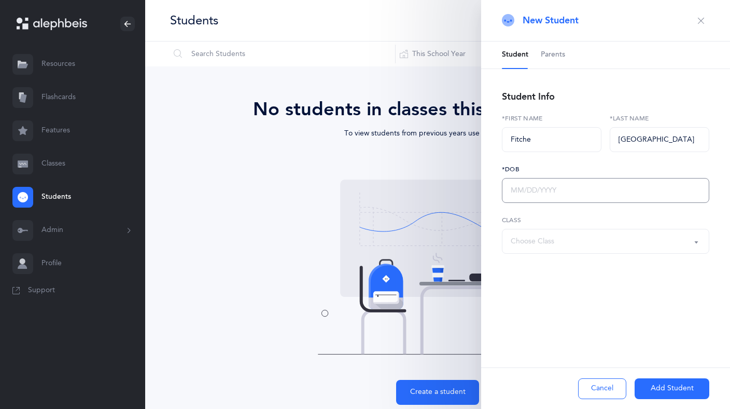
click at [575, 190] on input "text" at bounding box center [605, 190] width 207 height 25
click at [561, 243] on div "Choose Class" at bounding box center [606, 241] width 190 height 18
click at [563, 183] on input "text" at bounding box center [605, 190] width 207 height 25
click at [562, 190] on input "text" at bounding box center [605, 190] width 207 height 25
drag, startPoint x: 553, startPoint y: 141, endPoint x: 493, endPoint y: 139, distance: 60.2
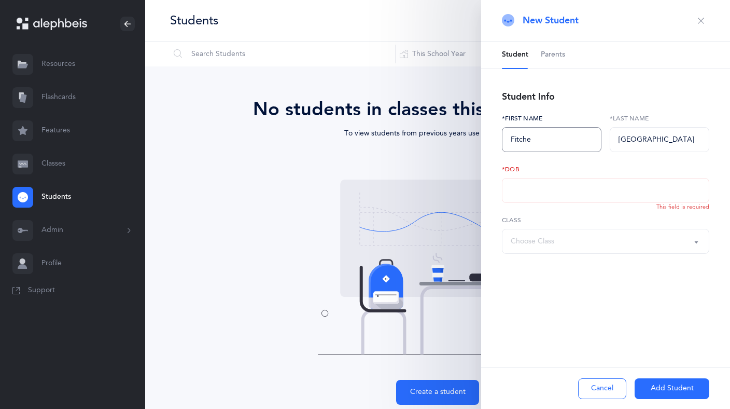
click at [493, 140] on div "Student Parents Student Info Fitche *First name [PERSON_NAME] *Last name *DOB T…" at bounding box center [605, 182] width 249 height 283
type input "פיטשע"
click at [564, 188] on input "text" at bounding box center [605, 190] width 207 height 25
type input "[DATE]"
click at [530, 239] on div "Choose Class" at bounding box center [533, 241] width 44 height 11
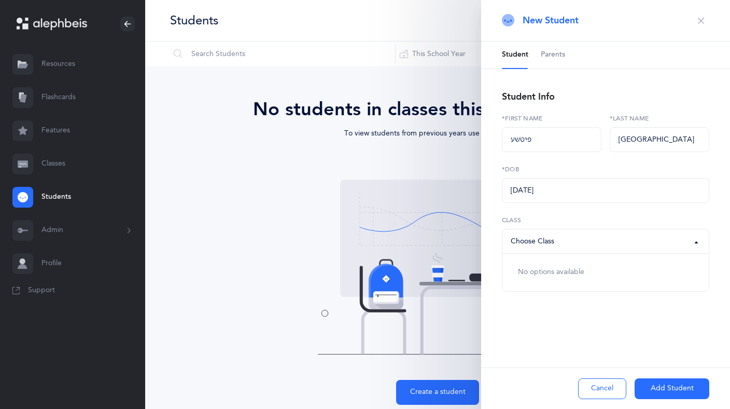
click at [526, 328] on div "New Student Student Parents Student Info פיטשע *First name [PERSON_NAME] *Last …" at bounding box center [605, 204] width 249 height 409
click at [667, 385] on button "Add Student" at bounding box center [672, 388] width 75 height 21
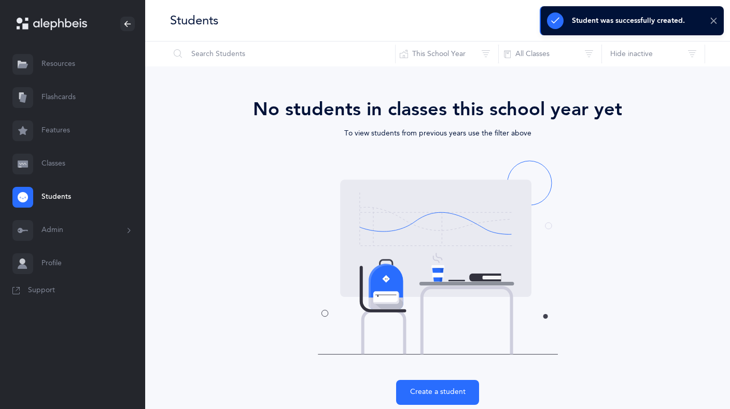
click at [716, 23] on icon at bounding box center [714, 21] width 8 height 9
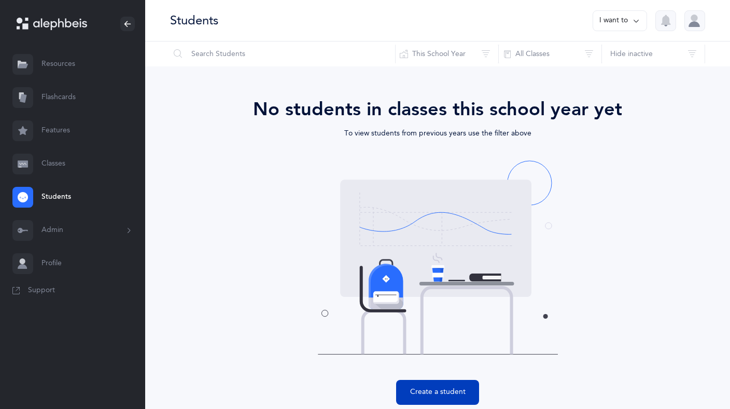
click at [456, 392] on button "Create a student" at bounding box center [437, 392] width 83 height 25
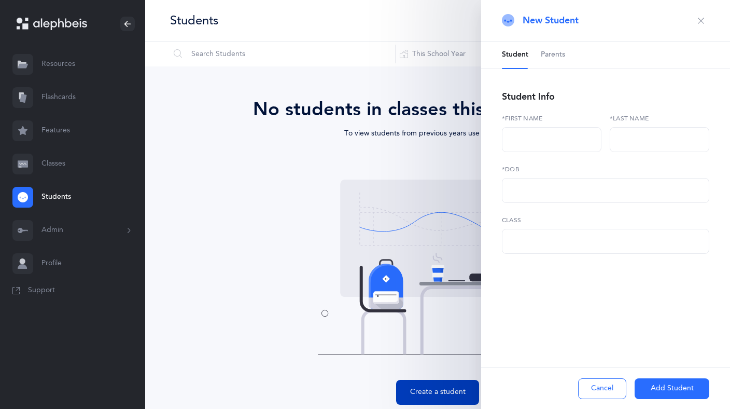
select select
click at [575, 137] on input "text" at bounding box center [552, 139] width 100 height 25
type input "מ"
type input "[PERSON_NAME]"
click at [624, 142] on input "text" at bounding box center [660, 139] width 100 height 25
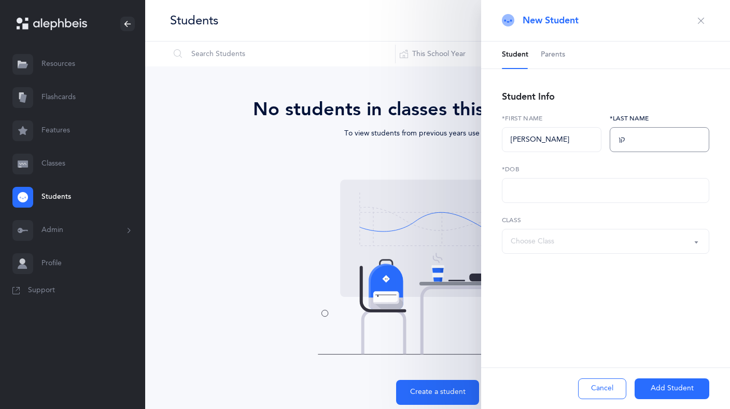
type input "ק"
click at [648, 145] on input "text" at bounding box center [660, 139] width 100 height 25
click at [646, 139] on input "text" at bounding box center [660, 139] width 100 height 25
type input "[GEOGRAPHIC_DATA]"
click at [578, 189] on input "text" at bounding box center [605, 190] width 207 height 25
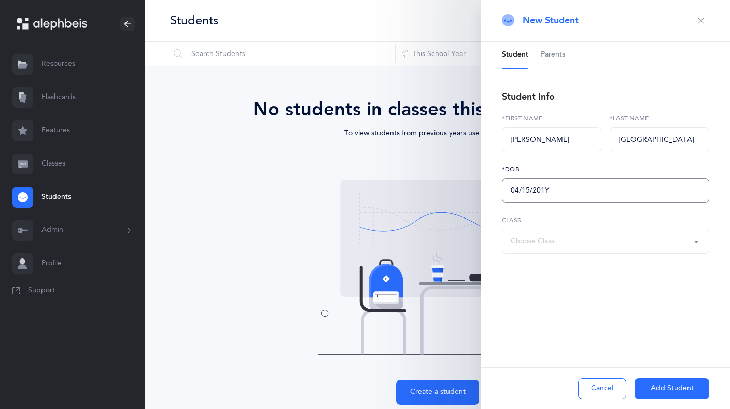
type input "[DATE]"
click at [663, 388] on button "Add Student" at bounding box center [672, 388] width 75 height 21
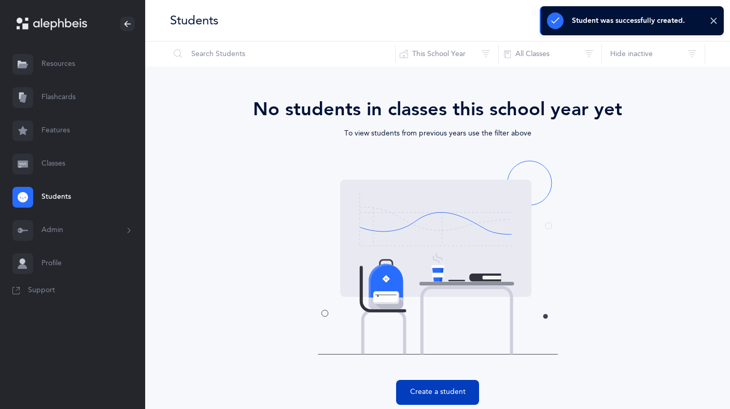
click at [432, 391] on button "Create a student" at bounding box center [437, 392] width 83 height 25
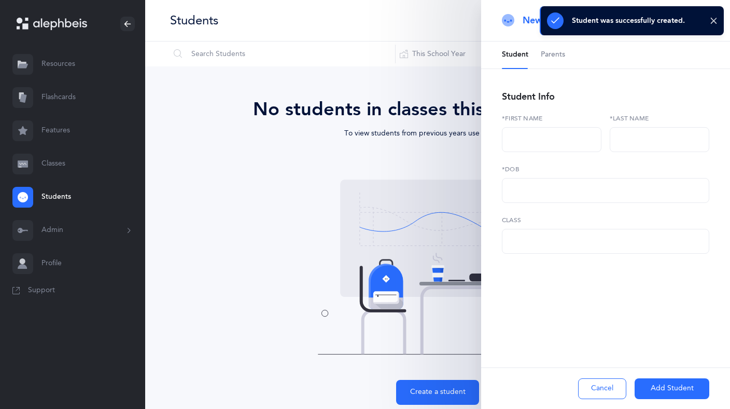
select select
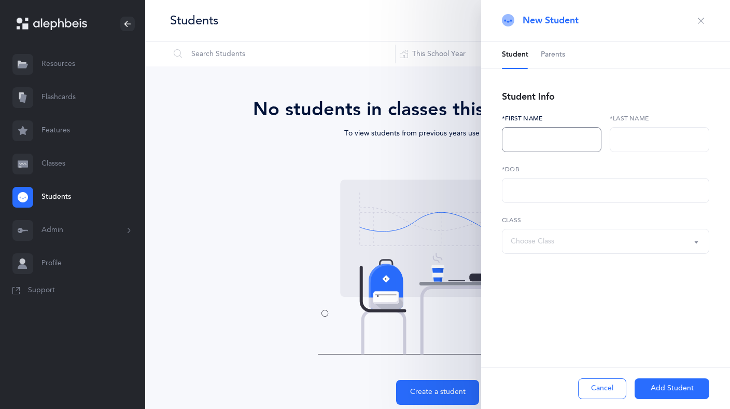
click at [538, 142] on input "text" at bounding box center [552, 139] width 100 height 25
type input "[PERSON_NAME]"
click at [640, 138] on input "text" at bounding box center [660, 139] width 100 height 25
type input "[GEOGRAPHIC_DATA]"
click at [528, 190] on input "text" at bounding box center [605, 190] width 207 height 25
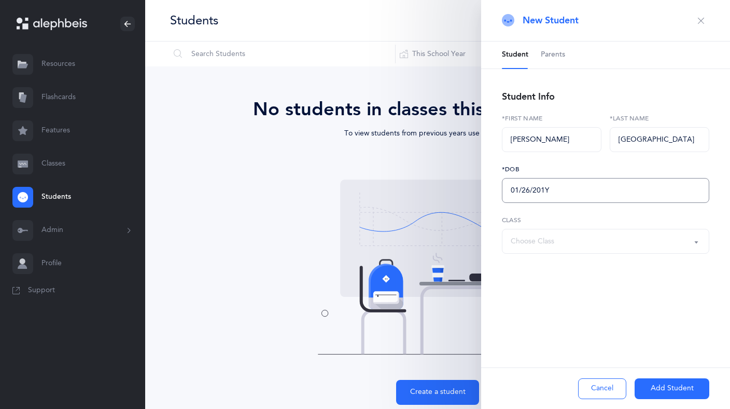
type input "[DATE]"
click at [680, 391] on button "Add Student" at bounding box center [672, 388] width 75 height 21
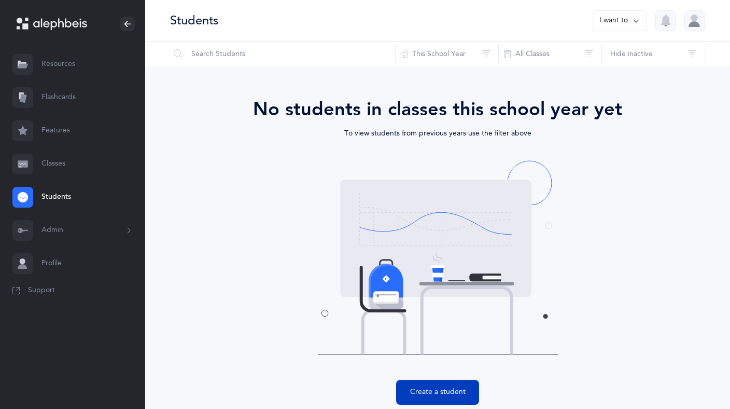
click at [454, 393] on button "Create a student" at bounding box center [437, 392] width 83 height 25
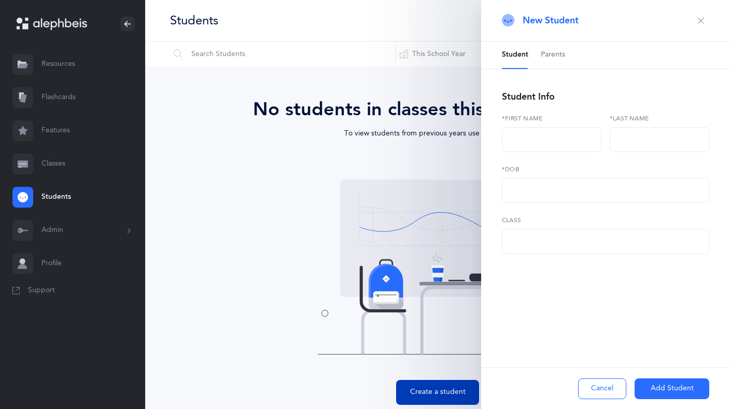
select select
click at [563, 140] on input "text" at bounding box center [552, 139] width 100 height 25
click at [528, 138] on input "text" at bounding box center [552, 139] width 100 height 25
type input "זלמן"
drag, startPoint x: 530, startPoint y: 141, endPoint x: 494, endPoint y: 142, distance: 35.8
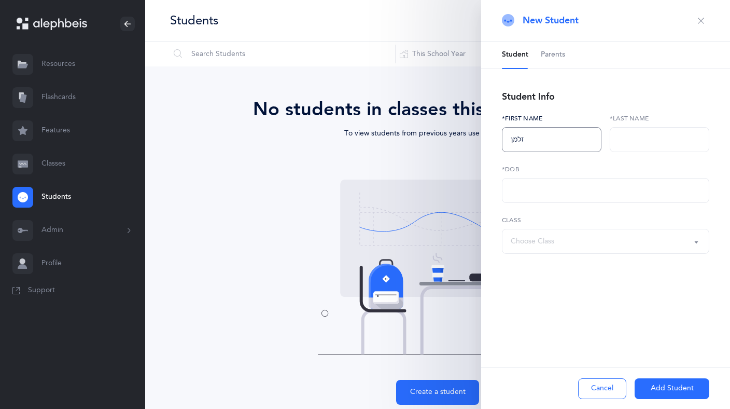
click at [495, 141] on div "Student Parents Student Info [PERSON_NAME] *First name *Last name *DOB No optio…" at bounding box center [605, 182] width 249 height 283
type input "׳"
type input "/"
type input "ק"
type input "ד"
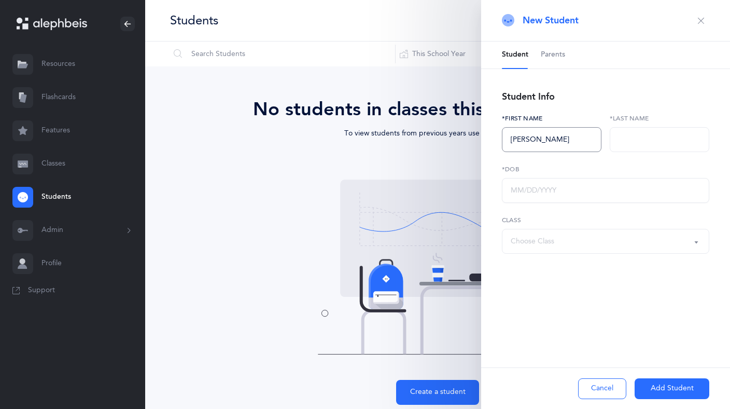
type input "[PERSON_NAME]"
click at [528, 197] on input "text" at bounding box center [605, 190] width 207 height 25
type input "[DATE]"
click at [693, 386] on button "Add Student" at bounding box center [672, 388] width 75 height 21
click at [641, 135] on input "text" at bounding box center [660, 139] width 100 height 25
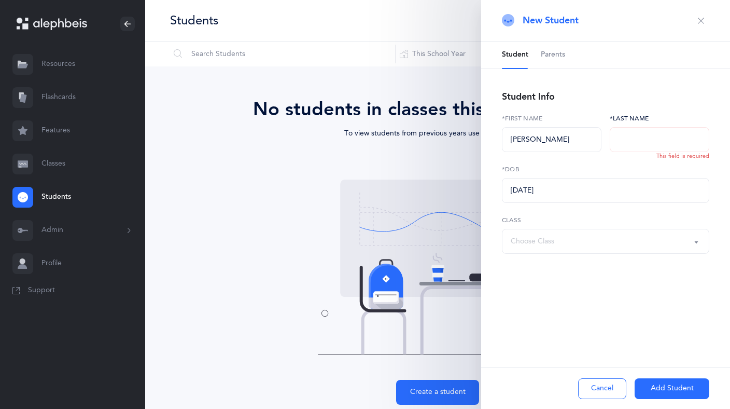
click at [628, 145] on input "text" at bounding box center [660, 139] width 100 height 25
type input "[GEOGRAPHIC_DATA]"
click at [678, 389] on button "Add Student" at bounding box center [672, 388] width 75 height 21
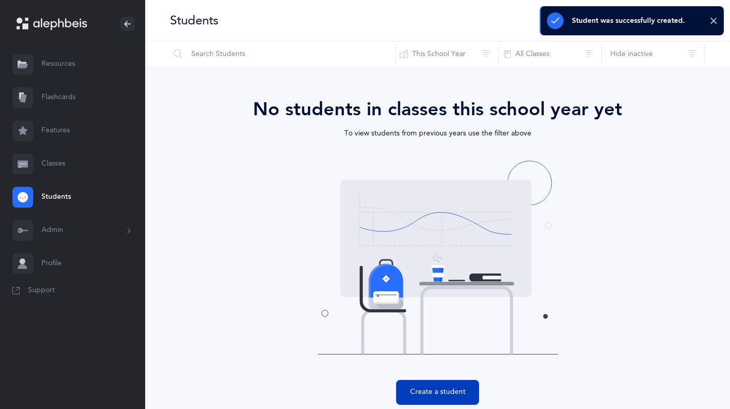
click at [422, 390] on button "Create a student" at bounding box center [437, 392] width 83 height 25
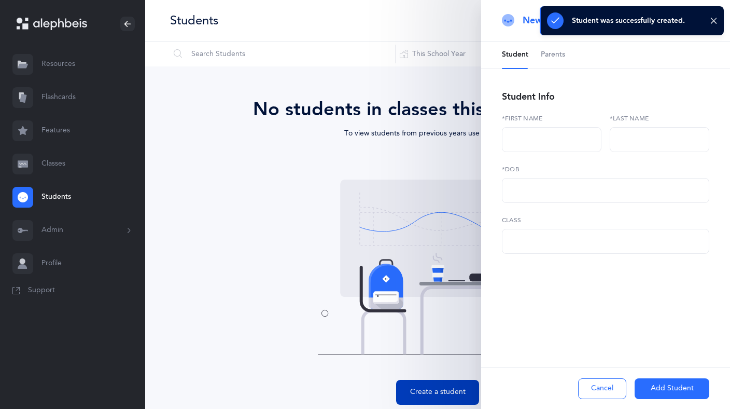
select select
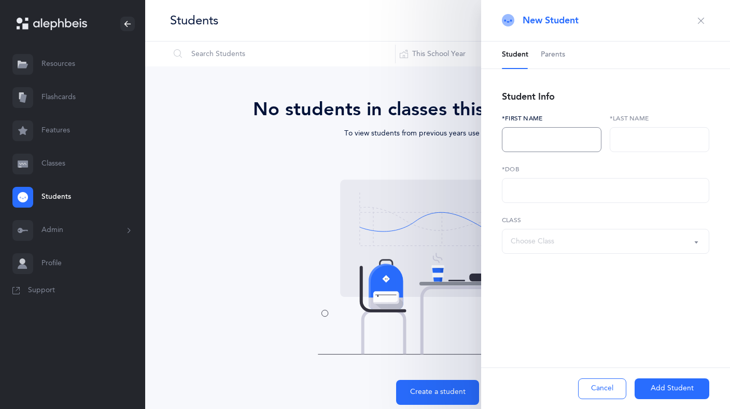
click at [537, 137] on input "text" at bounding box center [552, 139] width 100 height 25
type input "N"
type input "[PERSON_NAME]"
click at [636, 142] on input "text" at bounding box center [660, 139] width 100 height 25
type input "[PERSON_NAME]"
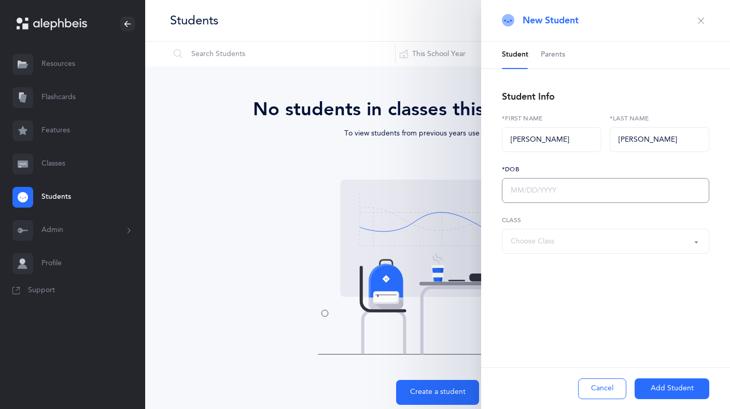
click at [574, 186] on input "text" at bounding box center [605, 190] width 207 height 25
type input "[DATE]"
click at [670, 389] on button "Add Student" at bounding box center [672, 388] width 75 height 21
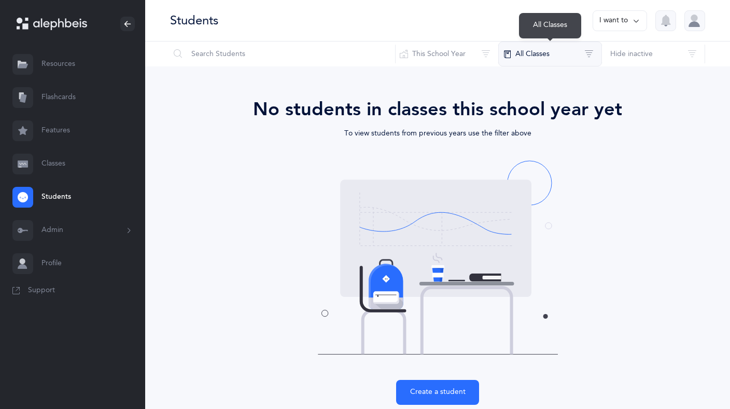
click at [548, 52] on button "All Classes" at bounding box center [550, 53] width 104 height 25
click at [300, 114] on div "No students in classes this school year yet" at bounding box center [437, 109] width 527 height 28
click at [45, 161] on link "Classes" at bounding box center [72, 163] width 145 height 33
